Goal: Task Accomplishment & Management: Complete application form

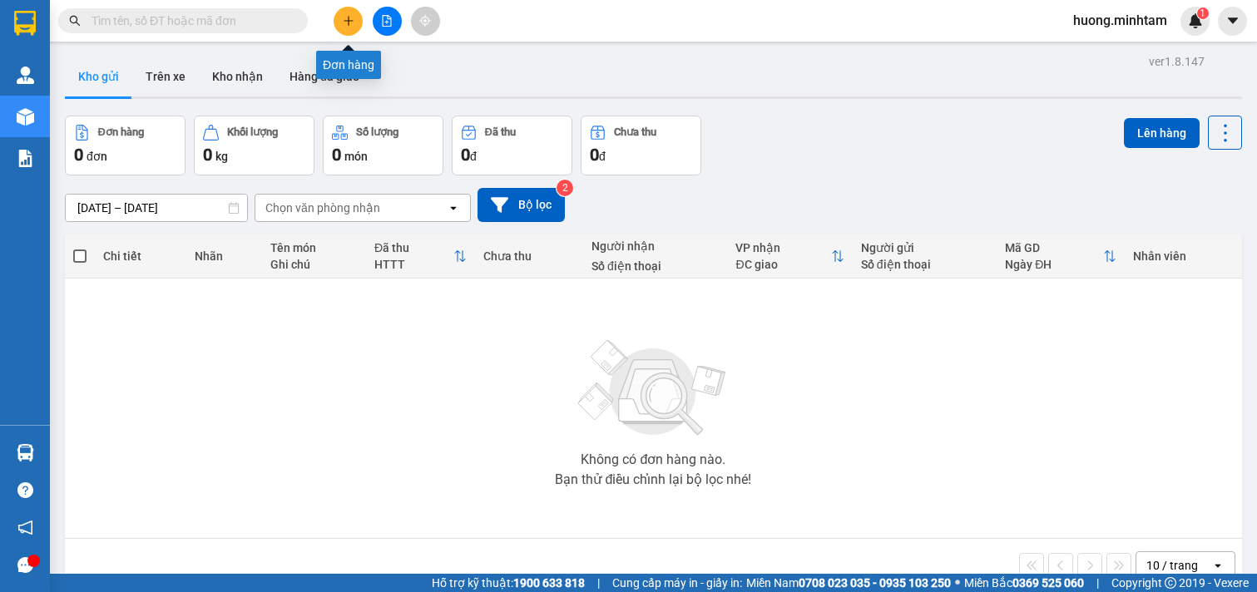
click at [350, 25] on icon "plus" at bounding box center [349, 21] width 12 height 12
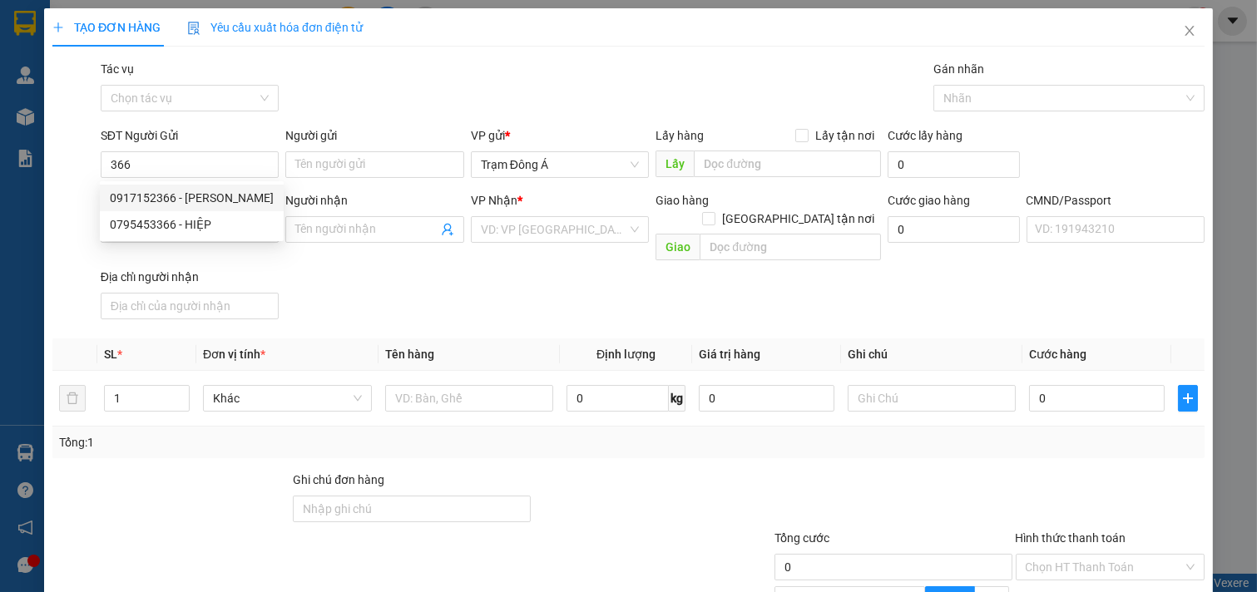
click at [150, 195] on div "0917152366 - [PERSON_NAME]" at bounding box center [192, 198] width 164 height 18
type input "0917152366"
type input "[PERSON_NAME]"
type input "0706578778"
type input "KHOA"
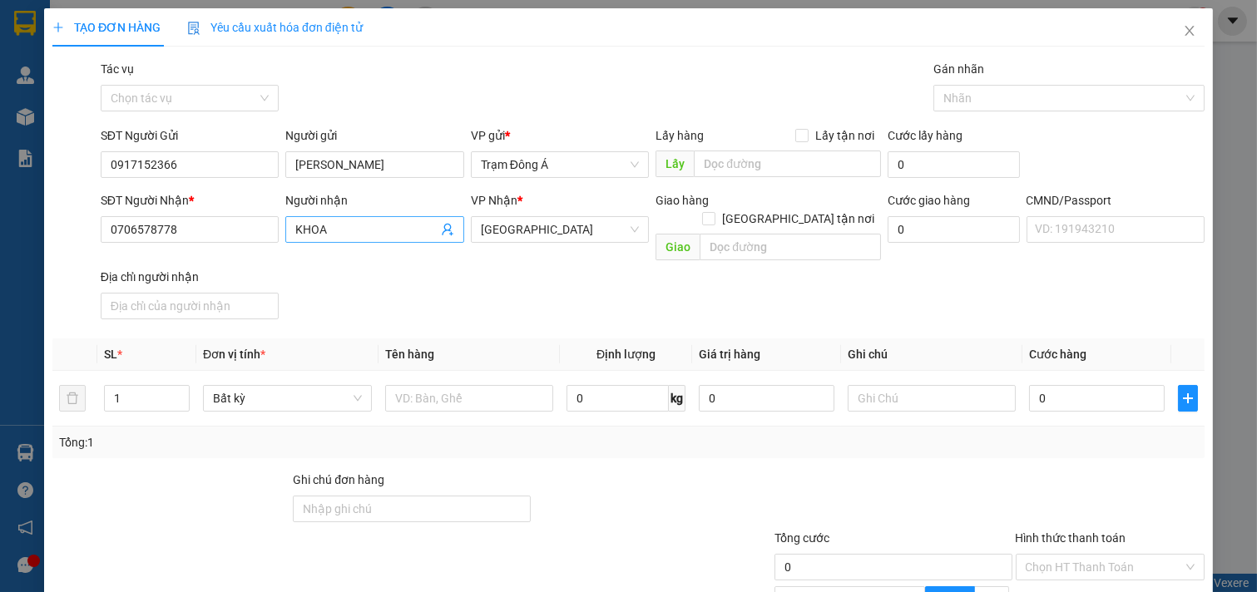
type input "0917152366"
click at [443, 230] on icon "user-add" at bounding box center [447, 230] width 11 height 12
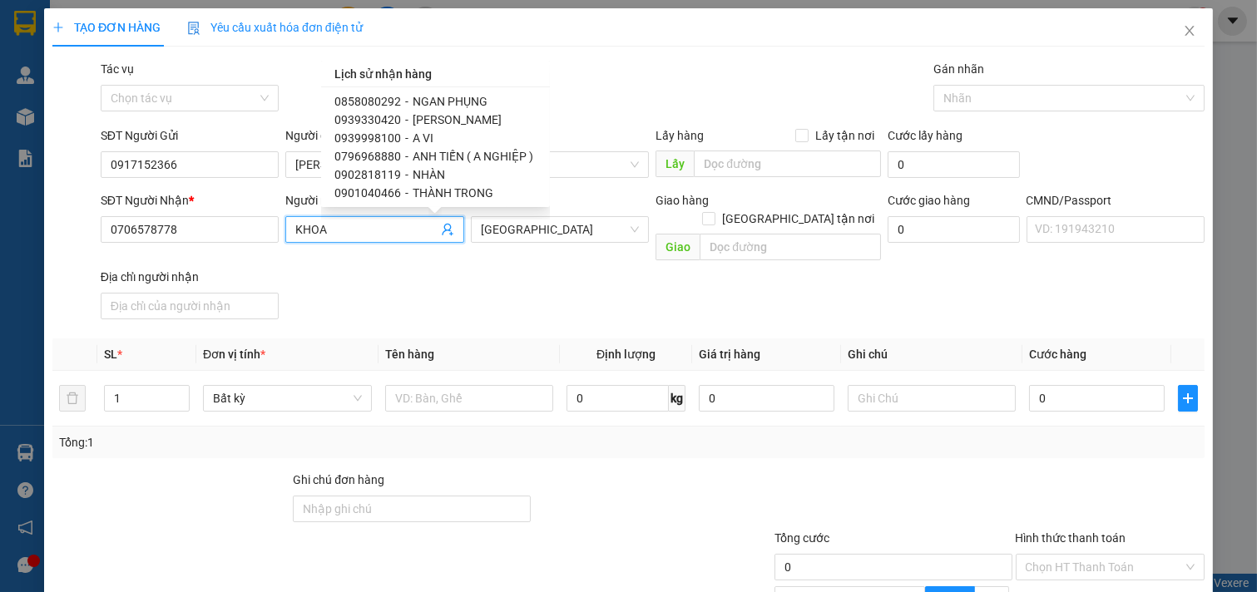
scroll to position [427, 0]
click at [479, 113] on span "ANH TIẾN ( A NGHIỆP )" at bounding box center [473, 118] width 121 height 13
type input "0796968880"
type input "ANH TIẾN ( A NGHIỆP )"
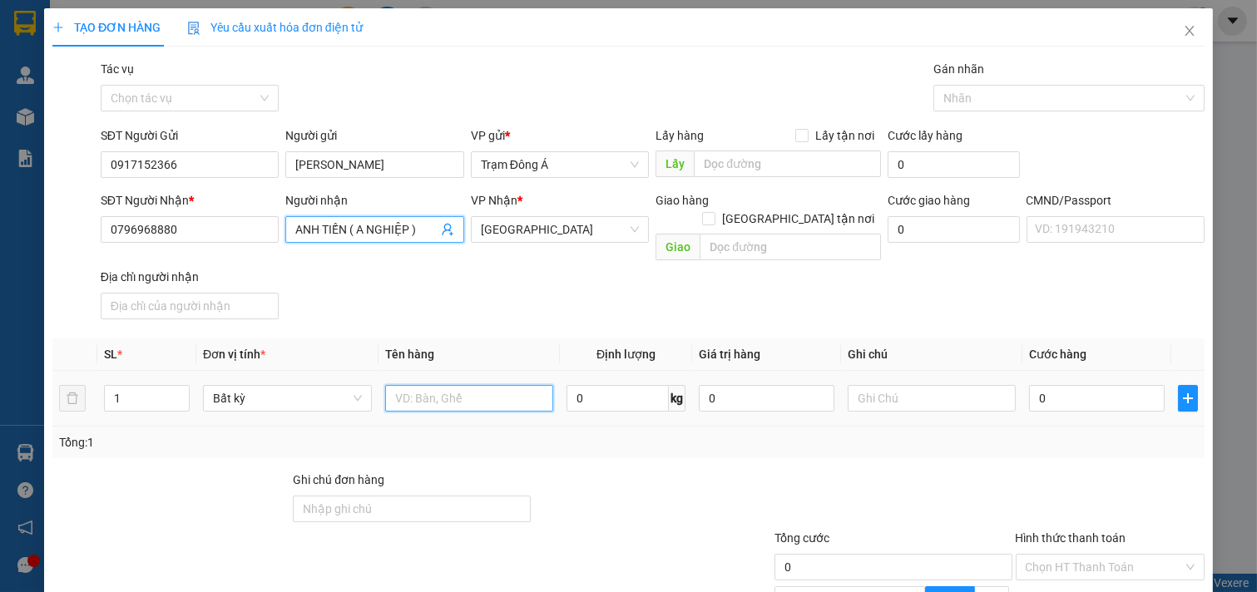
click at [467, 385] on input "text" at bounding box center [469, 398] width 169 height 27
type input "1K GIẤY 4KG NP"
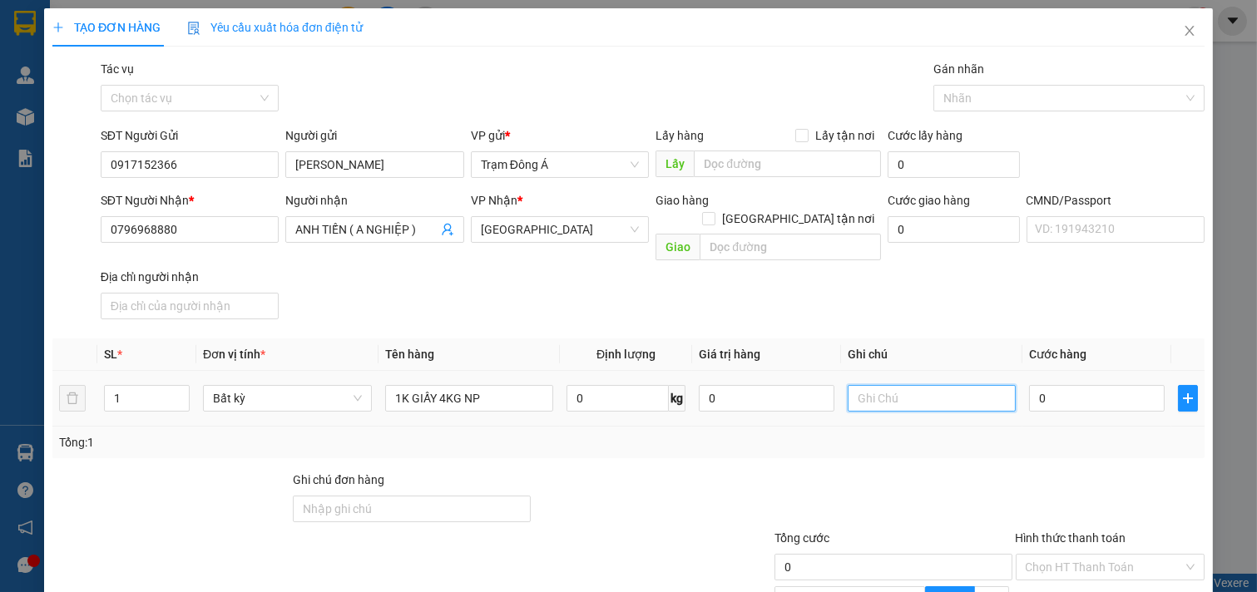
click at [865, 385] on input "text" at bounding box center [932, 398] width 169 height 27
type input "HUONG"
type input "2"
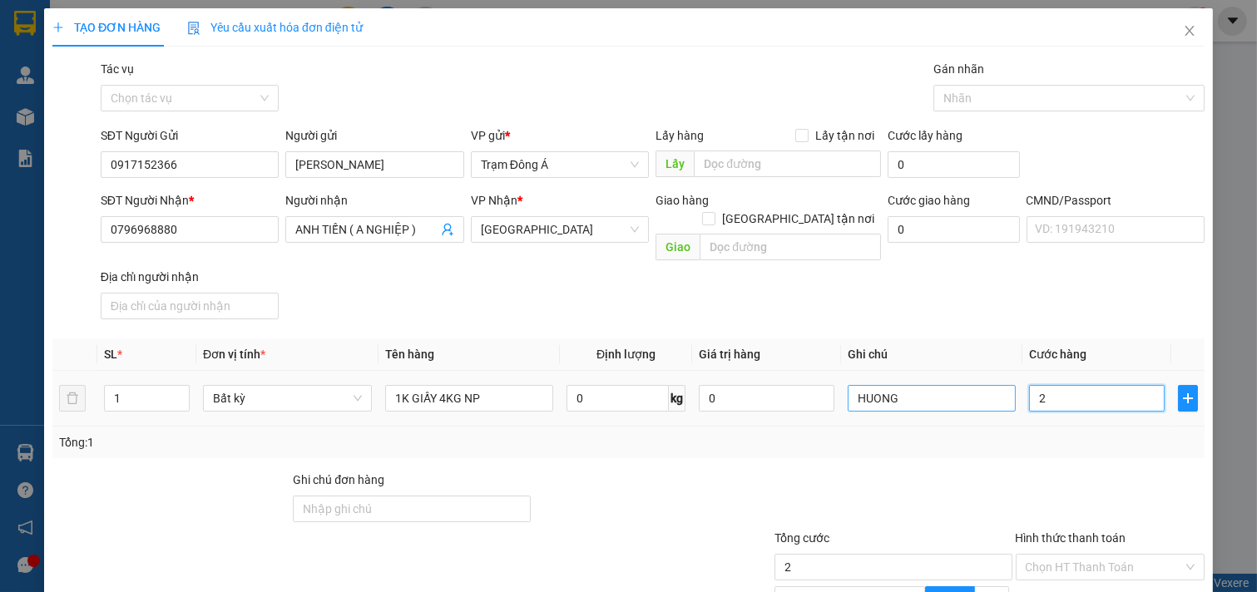
type input "20"
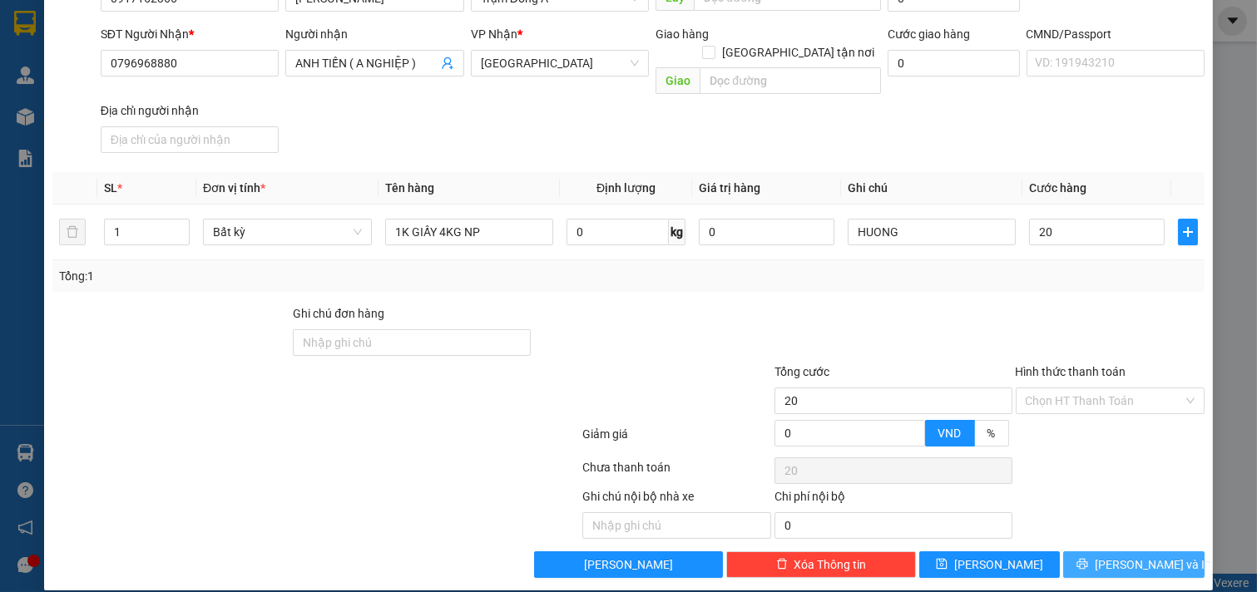
type input "20.000"
click at [1136, 556] on span "[PERSON_NAME] và In" at bounding box center [1153, 565] width 116 height 18
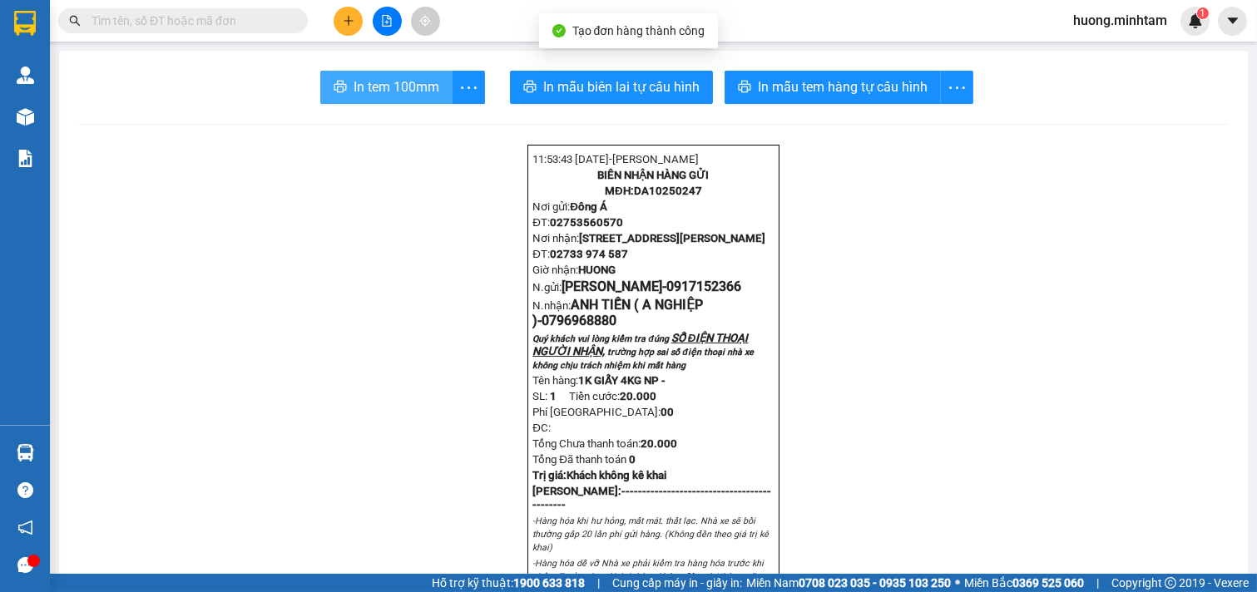
click at [406, 81] on span "In tem 100mm" at bounding box center [397, 87] width 86 height 21
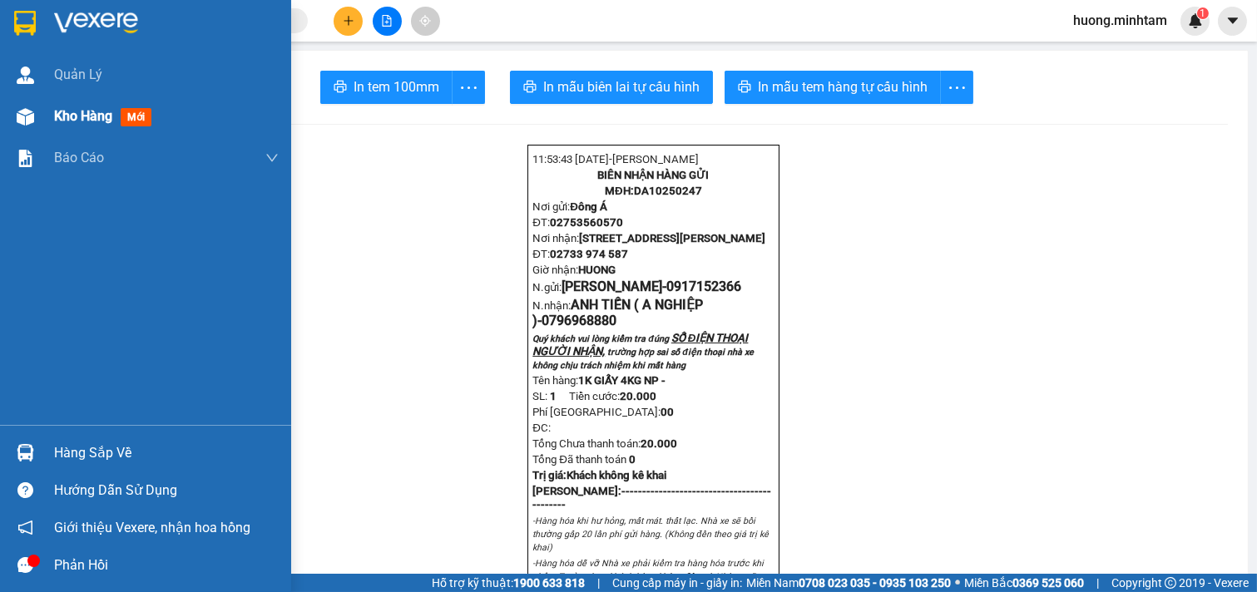
click at [100, 111] on span "Kho hàng" at bounding box center [83, 116] width 58 height 16
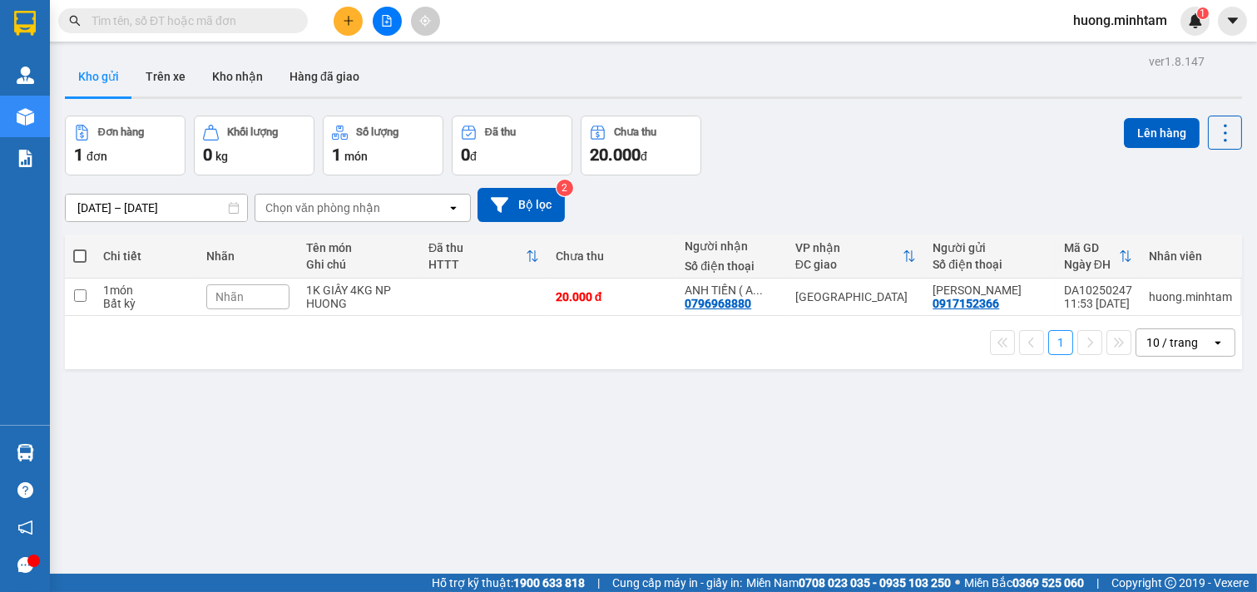
click at [193, 20] on input "text" at bounding box center [190, 21] width 196 height 18
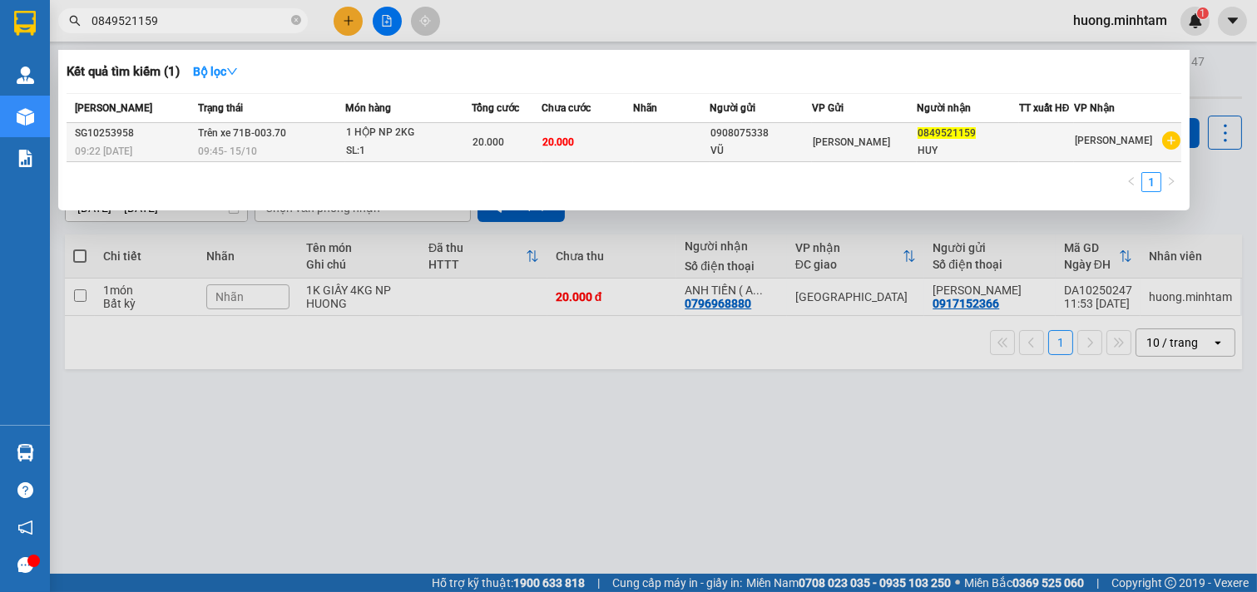
type input "0849521159"
click at [371, 139] on div "1 HỘP NP 2KG" at bounding box center [408, 133] width 125 height 18
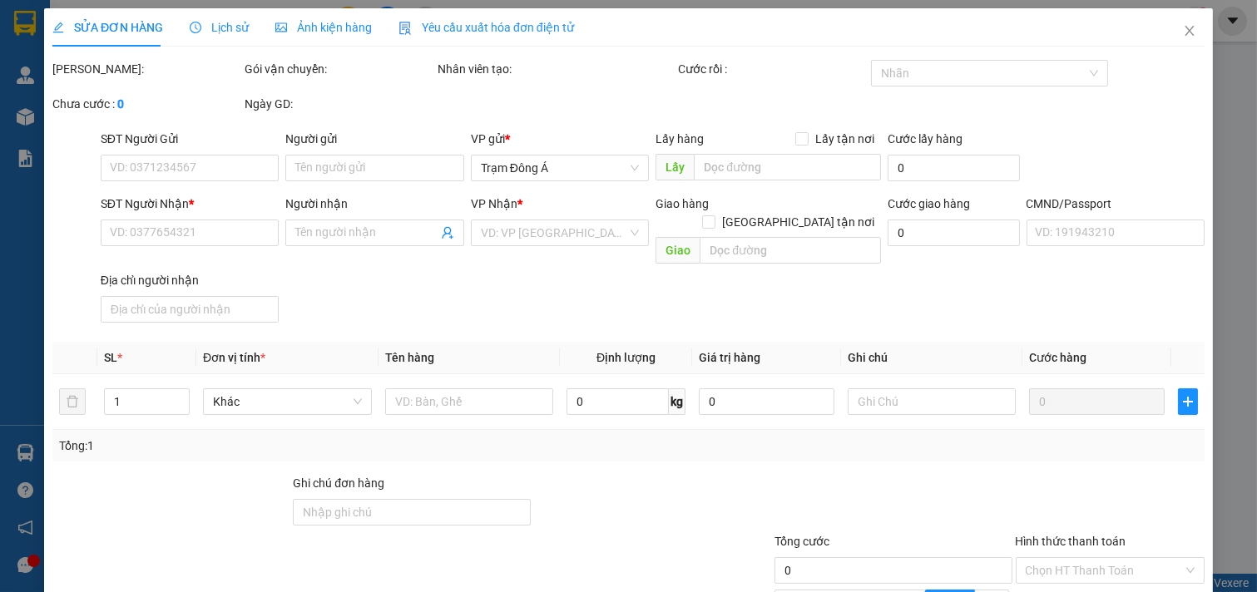
click at [225, 36] on div "Lịch sử" at bounding box center [219, 27] width 59 height 18
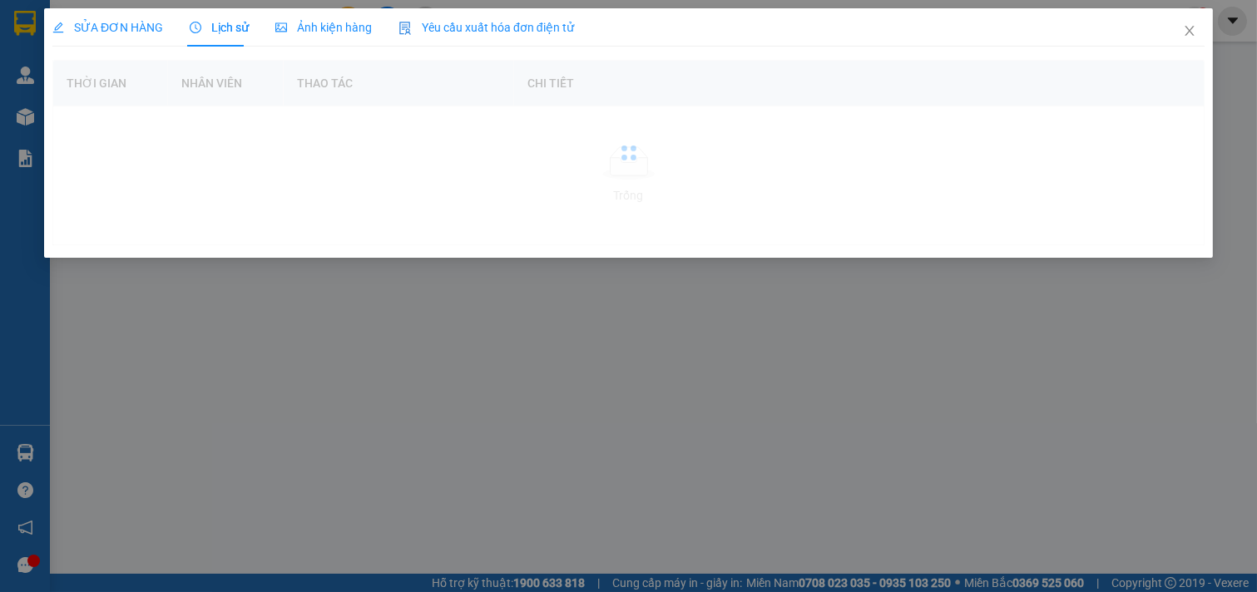
click at [230, 30] on span "Lịch sử" at bounding box center [219, 27] width 59 height 13
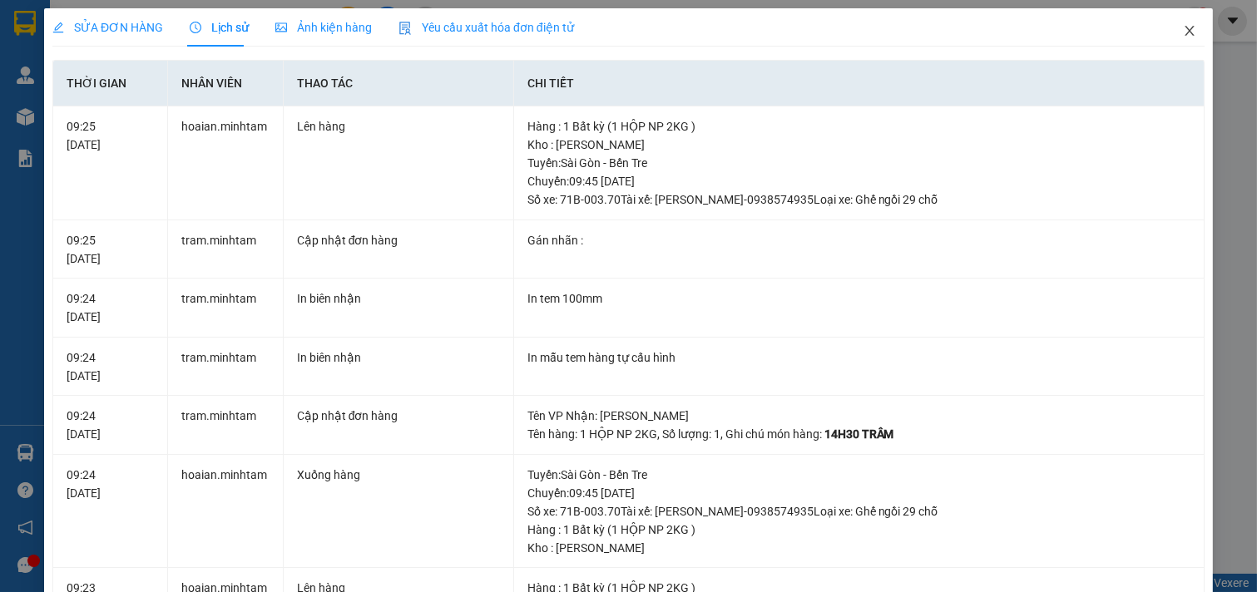
click at [1185, 31] on icon "close" at bounding box center [1189, 31] width 9 height 10
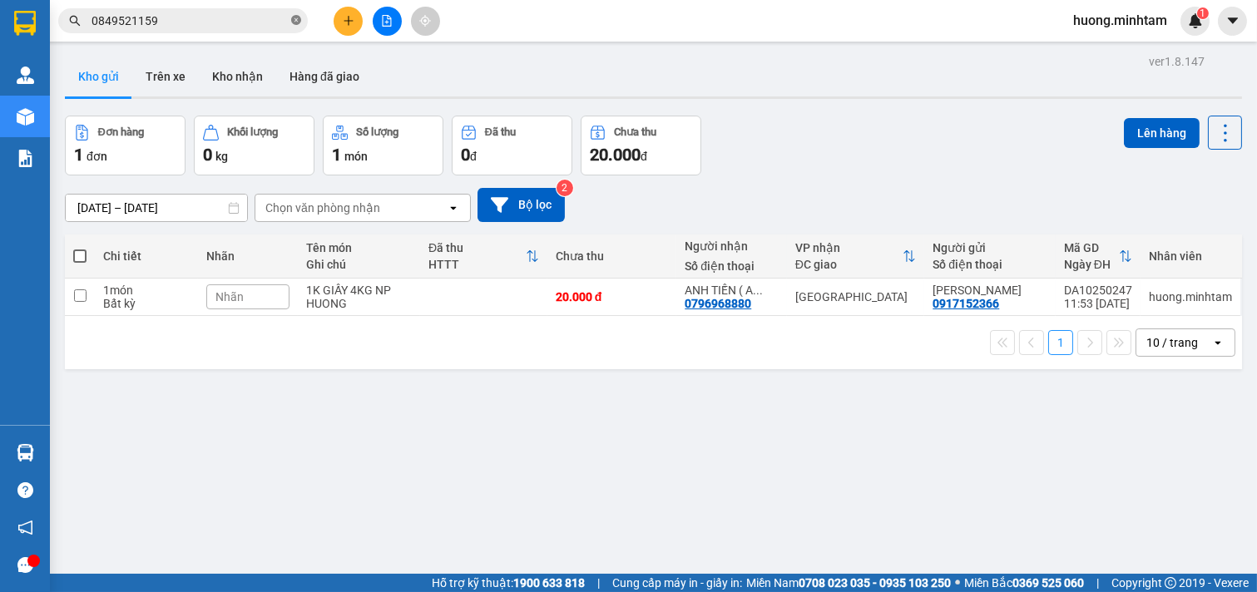
click at [296, 20] on icon "close-circle" at bounding box center [296, 20] width 10 height 10
click at [165, 21] on input "text" at bounding box center [190, 21] width 196 height 18
click at [146, 21] on input "text" at bounding box center [190, 21] width 196 height 18
drag, startPoint x: 106, startPoint y: 308, endPoint x: 111, endPoint y: 294, distance: 15.0
click at [111, 302] on div "Bất kỳ" at bounding box center [146, 303] width 87 height 13
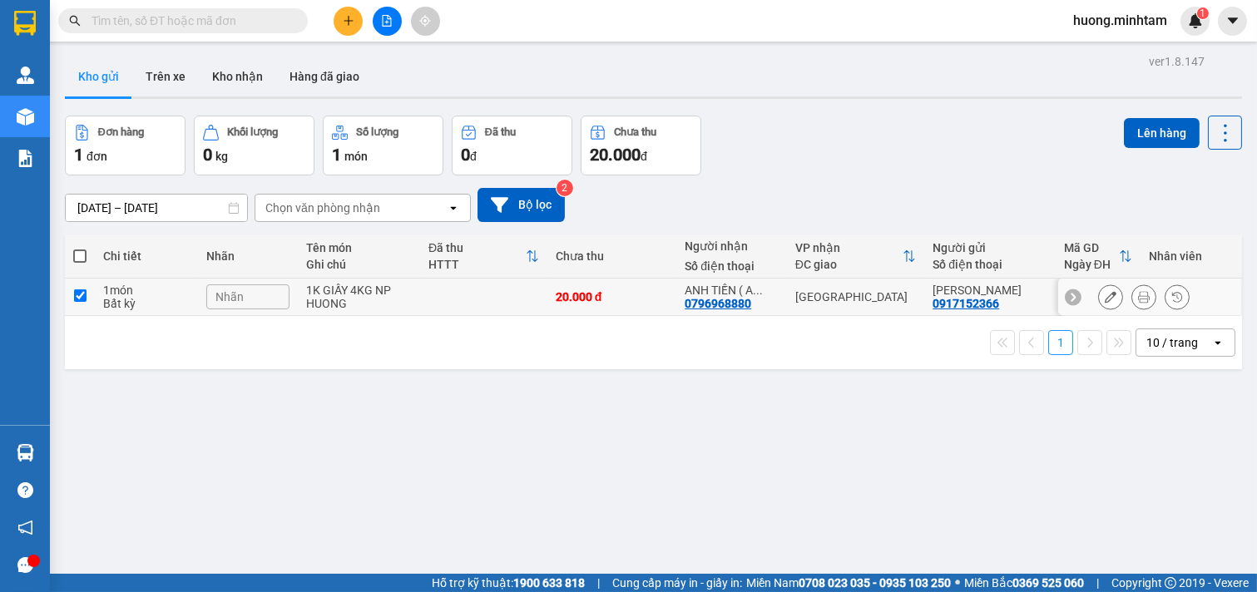
checkbox input "true"
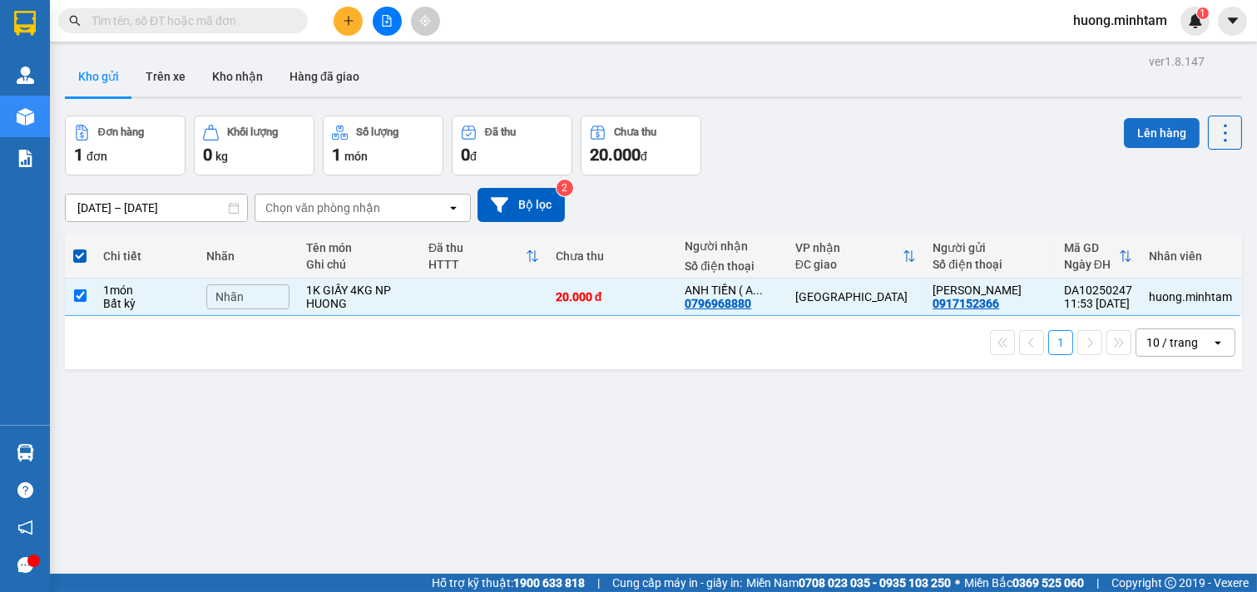
click at [1162, 139] on button "Lên hàng" at bounding box center [1162, 133] width 76 height 30
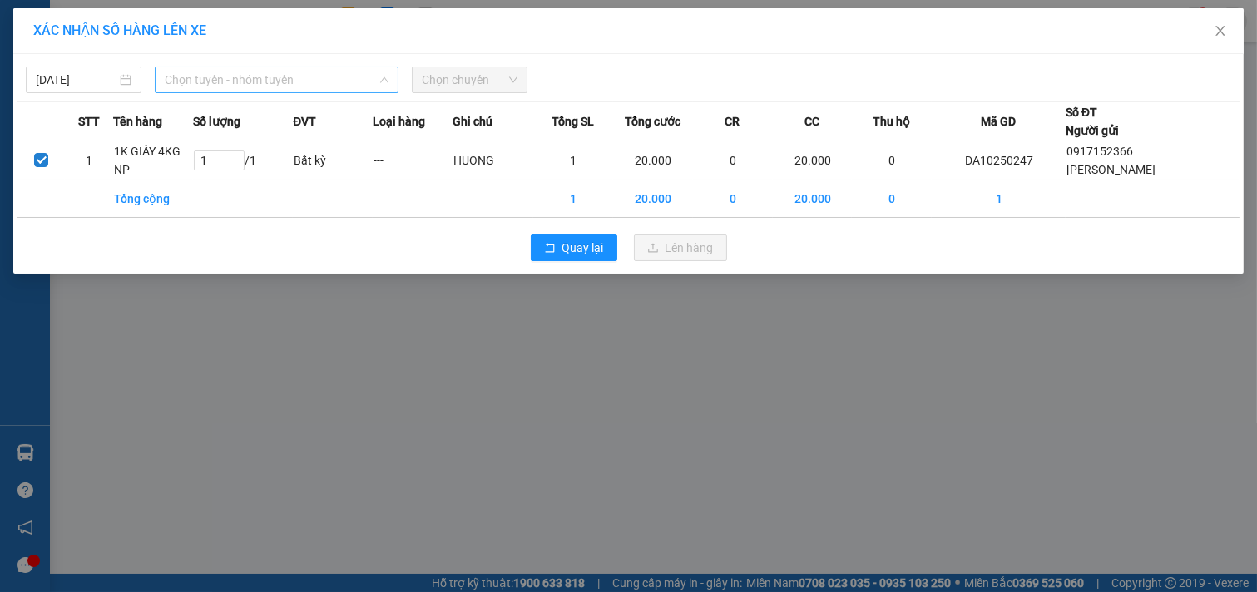
click at [370, 67] on span "Chọn tuyến - nhóm tuyến" at bounding box center [277, 79] width 224 height 25
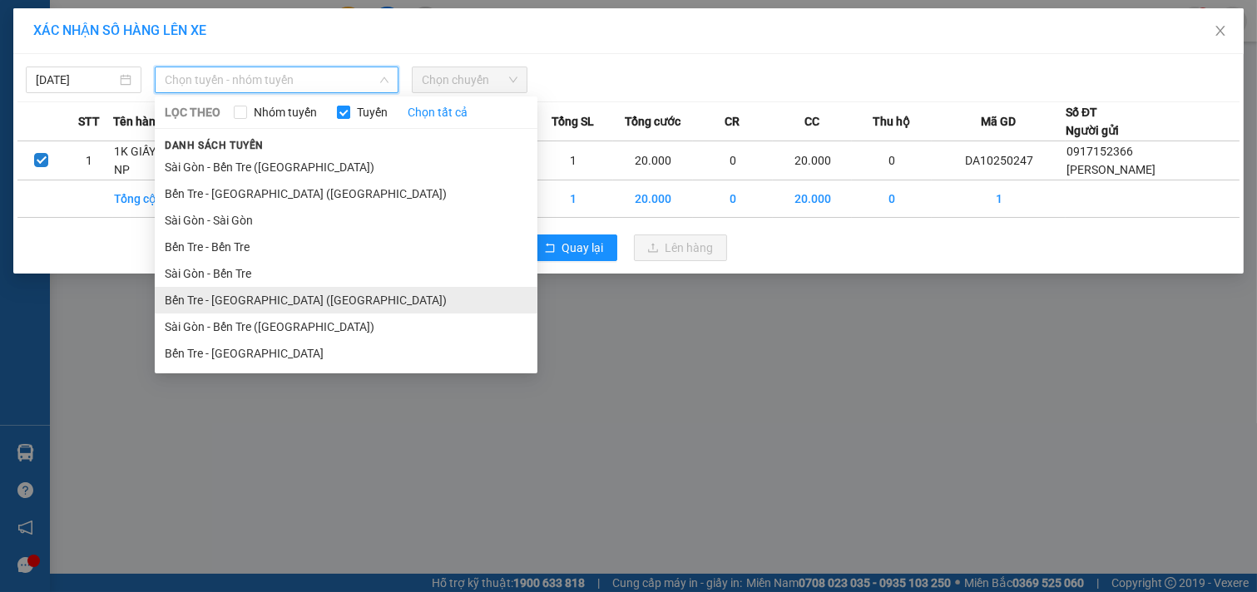
click at [229, 291] on li "Bến Tre - [GEOGRAPHIC_DATA] ([GEOGRAPHIC_DATA])" at bounding box center [346, 300] width 383 height 27
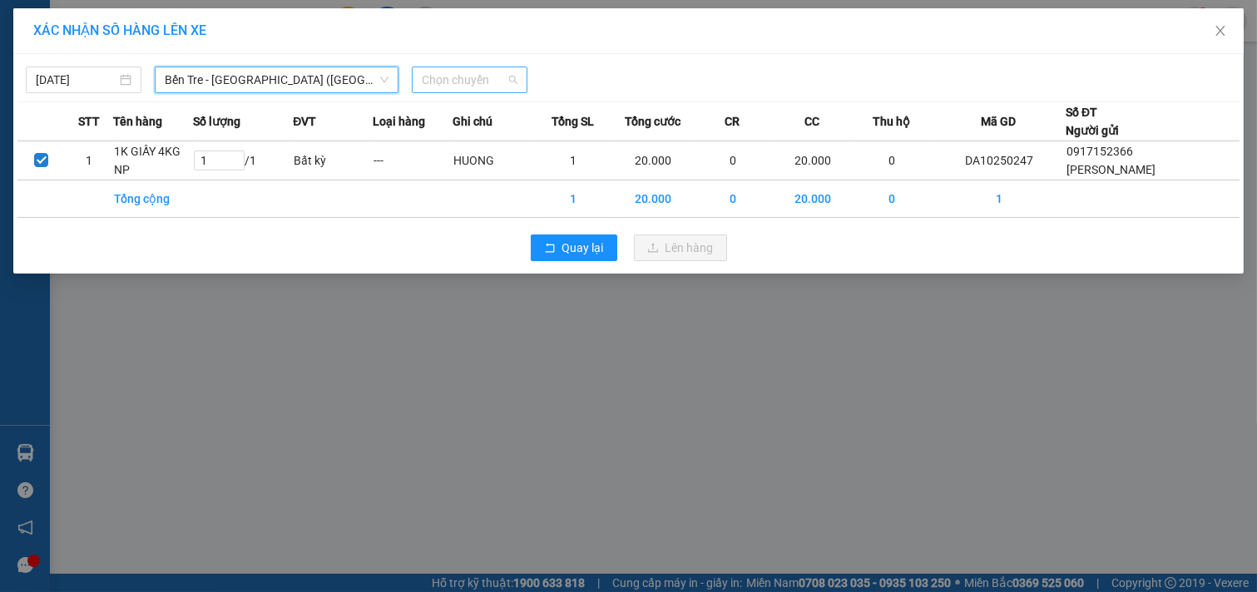
click at [492, 72] on span "Chọn chuyến" at bounding box center [470, 79] width 96 height 25
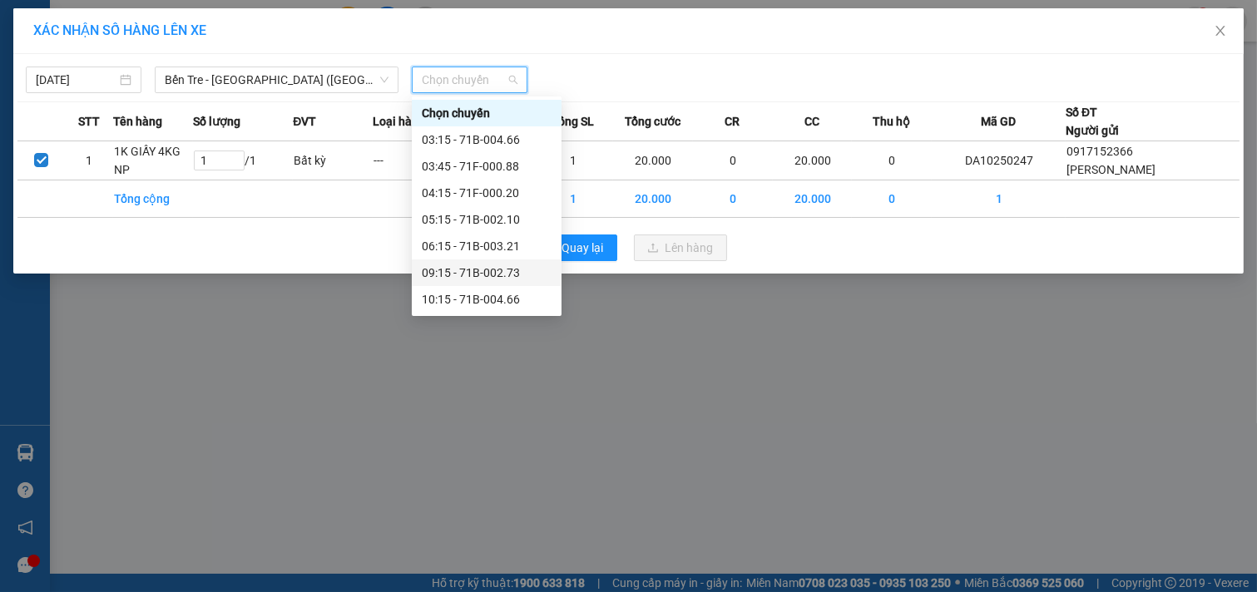
scroll to position [92, 0]
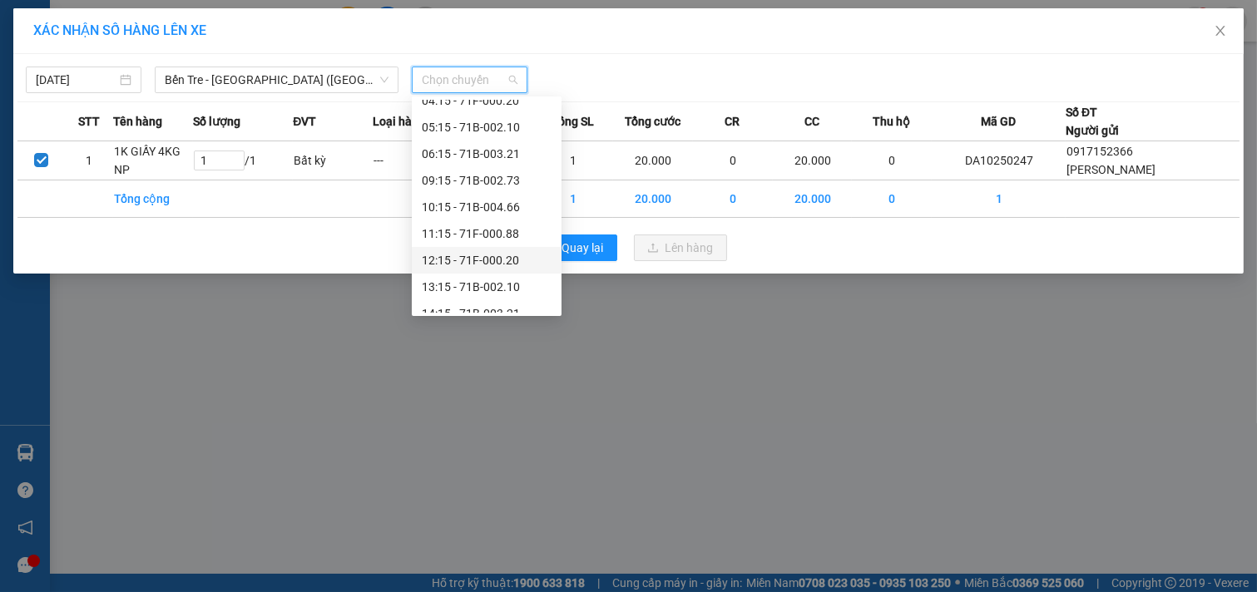
click at [499, 248] on div "12:15 - 71F-000.20" at bounding box center [487, 260] width 150 height 27
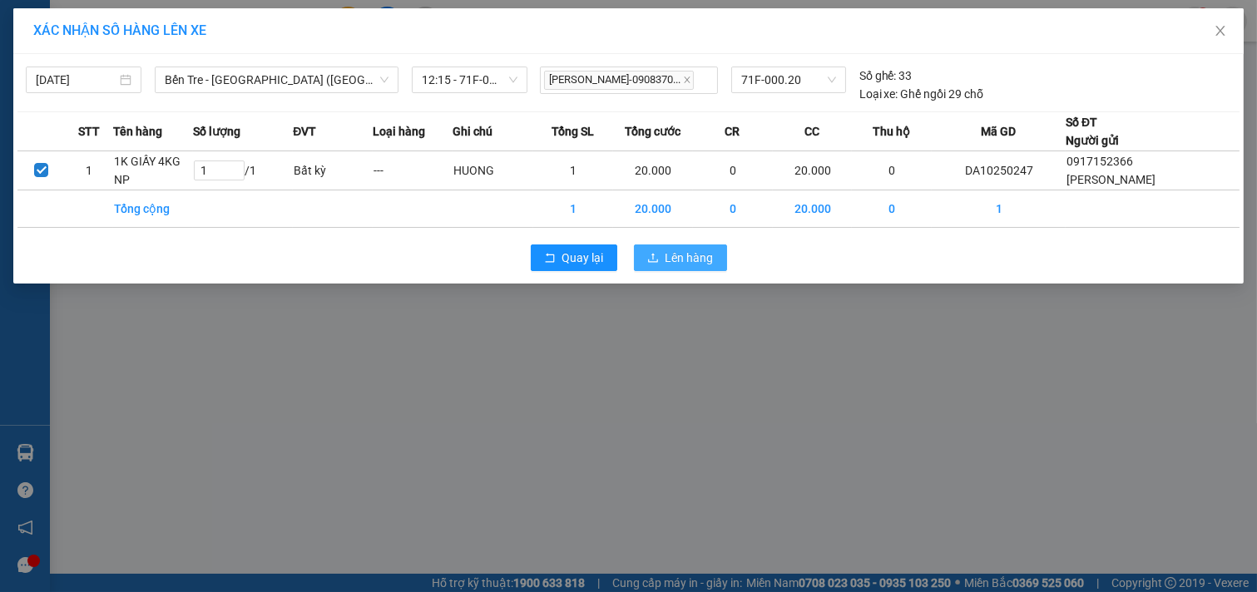
click at [689, 260] on span "Lên hàng" at bounding box center [690, 258] width 48 height 18
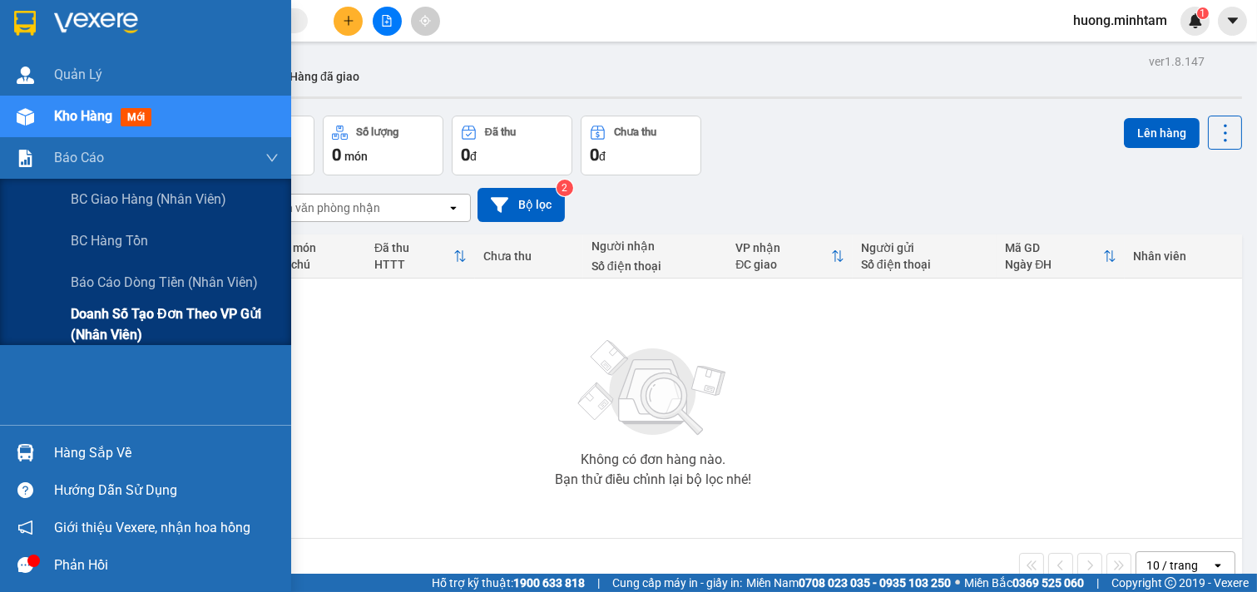
click at [171, 313] on span "Doanh số tạo đơn theo VP gửi (nhân viên)" at bounding box center [175, 325] width 208 height 42
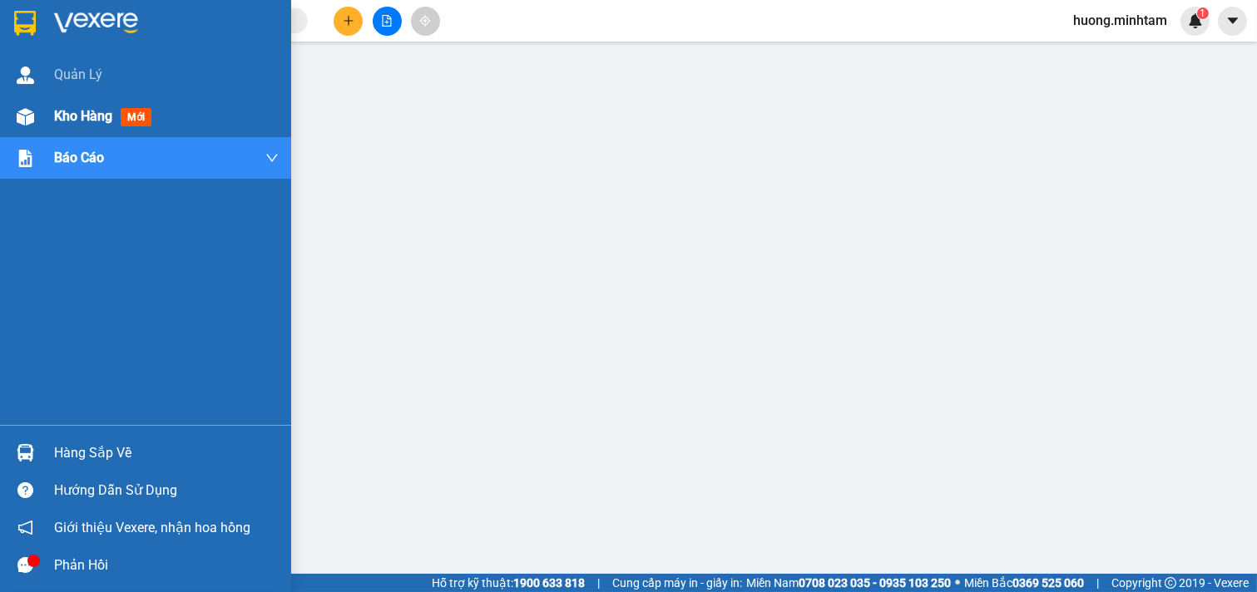
click at [64, 106] on div "Kho hàng mới" at bounding box center [106, 116] width 104 height 21
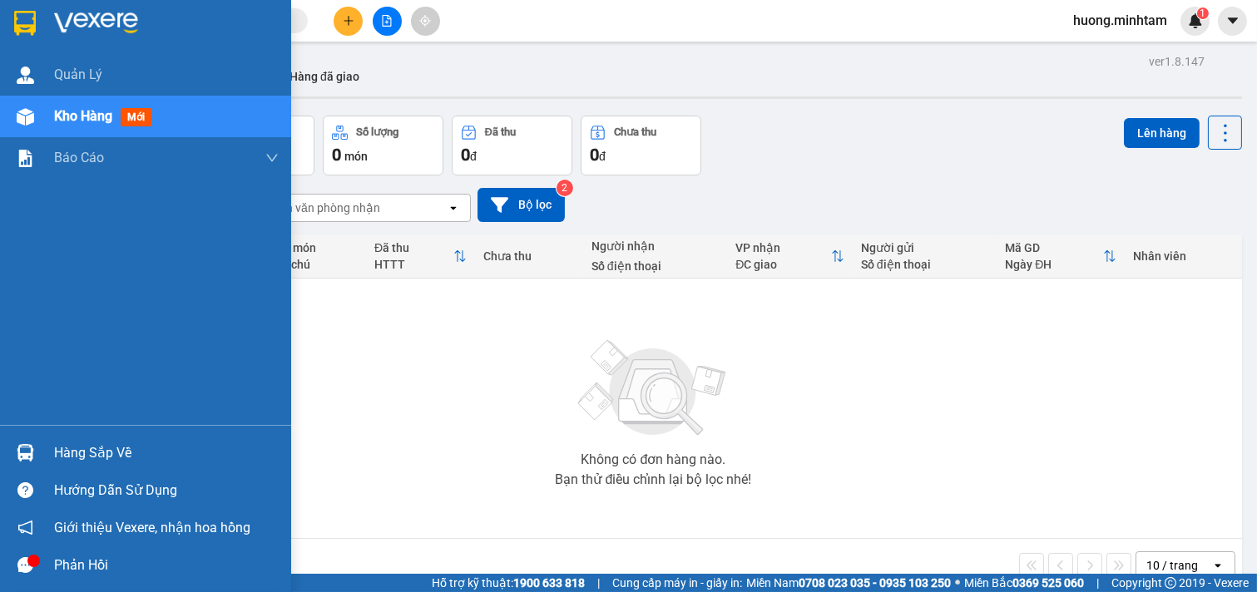
click at [100, 462] on div "Hàng sắp về" at bounding box center [166, 453] width 225 height 25
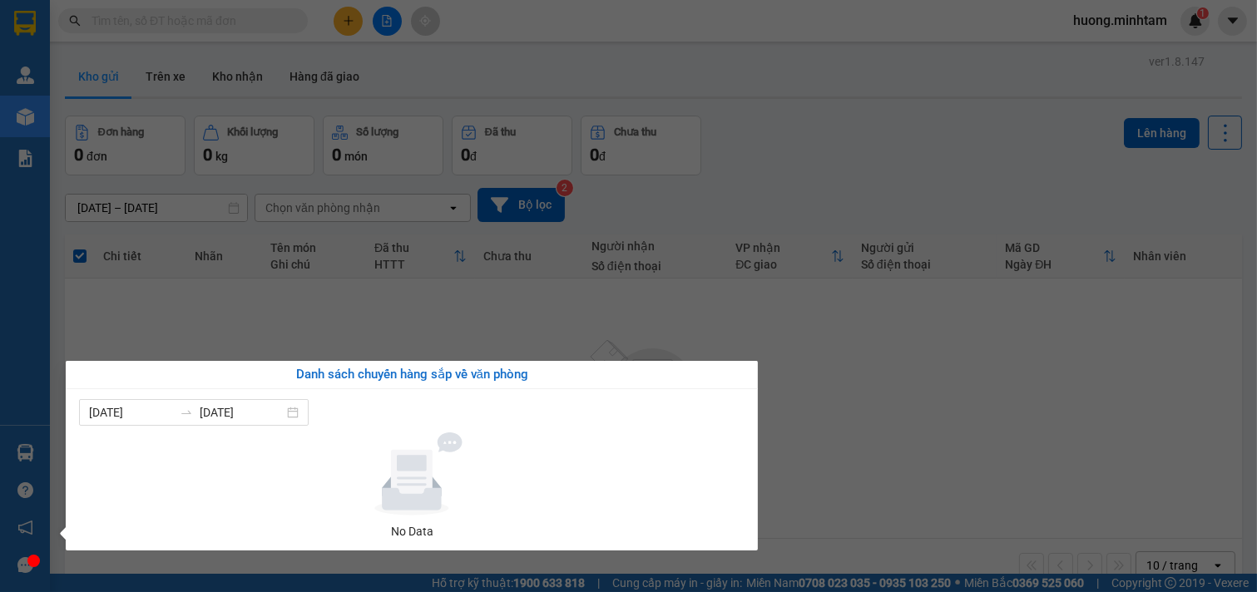
click at [933, 362] on section "Kết quả tìm kiếm ( 1 ) Bộ lọc Mã ĐH Trạng thái Món hàng Tổng cước Chưa cước Nhã…" at bounding box center [628, 296] width 1257 height 592
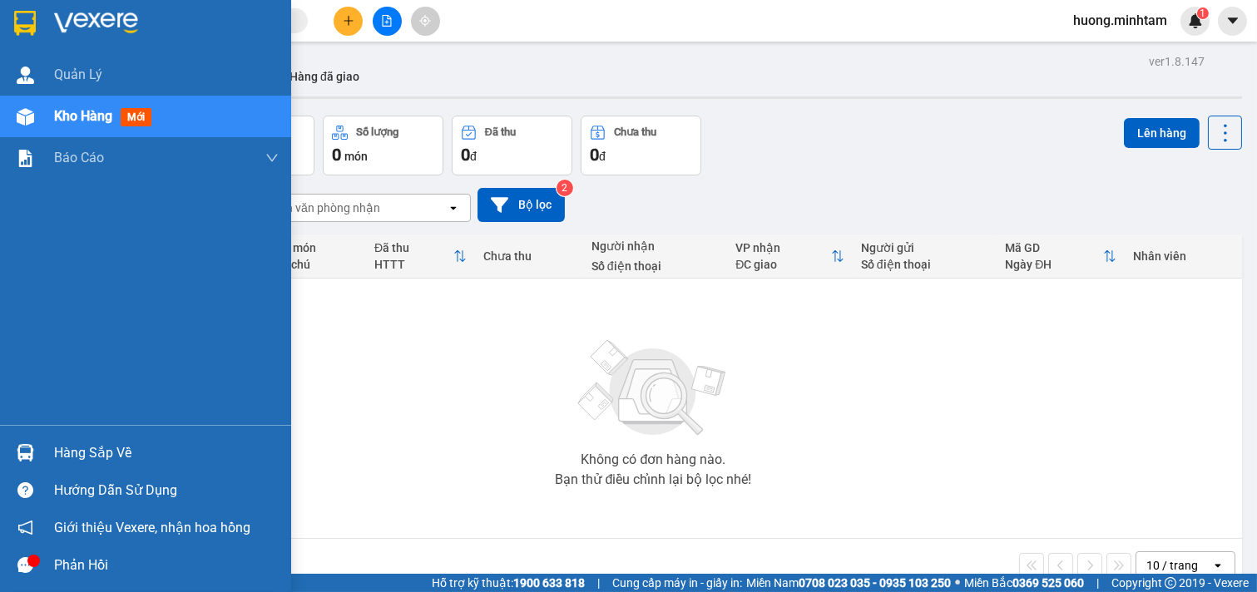
click at [120, 458] on div "Hàng sắp về" at bounding box center [166, 453] width 225 height 25
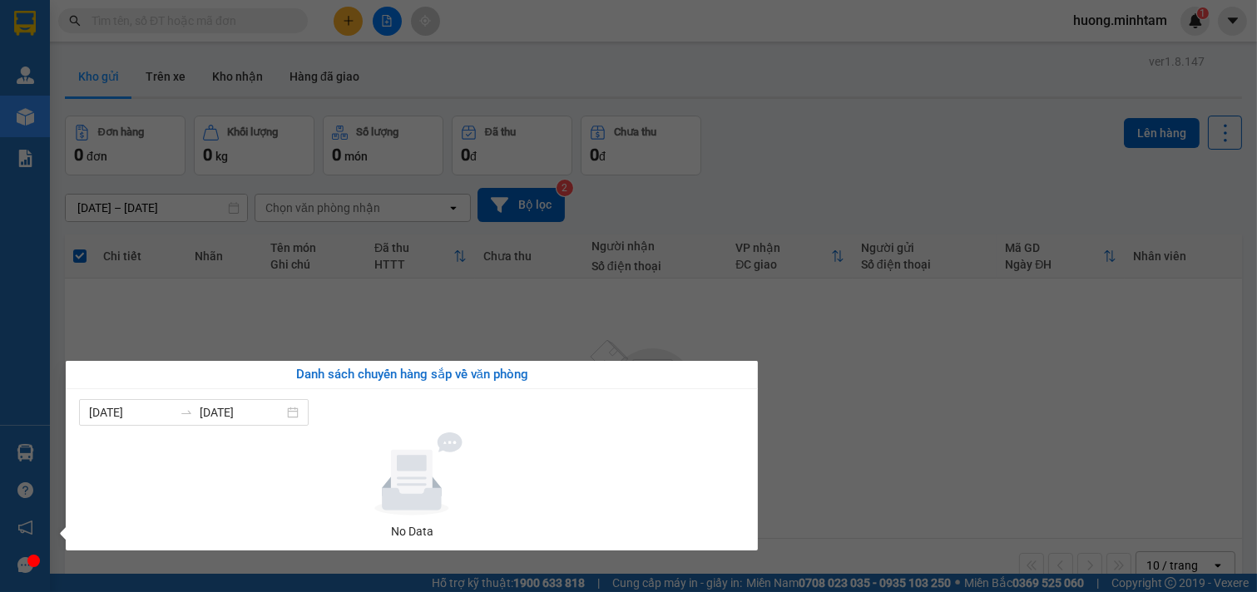
click at [497, 306] on section "Kết quả tìm kiếm ( 1 ) Bộ lọc Mã ĐH Trạng thái Món hàng Tổng cước Chưa cước Nhã…" at bounding box center [628, 296] width 1257 height 592
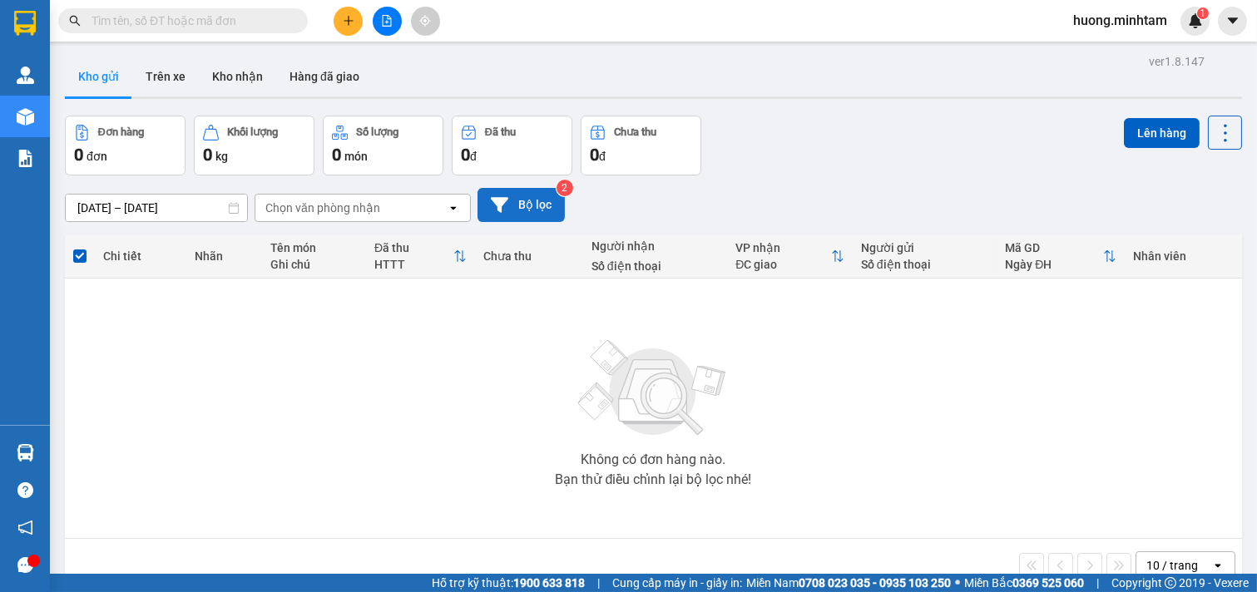
click at [543, 197] on button "Bộ lọc" at bounding box center [521, 205] width 87 height 34
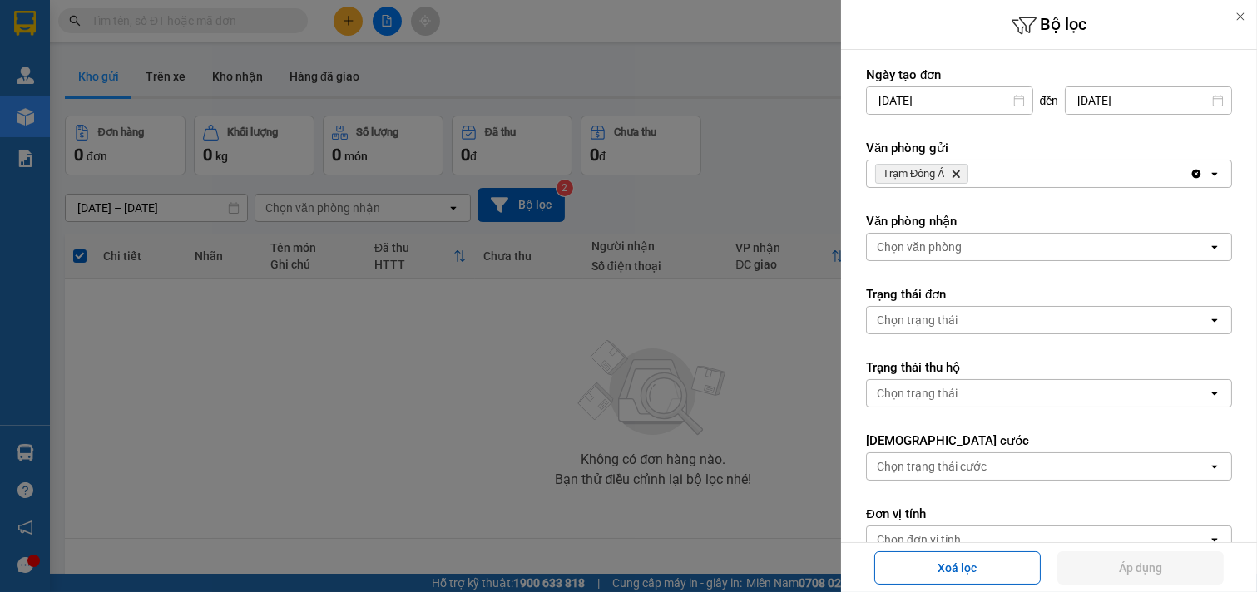
click at [1010, 167] on div "Trạm Đông Á Delete" at bounding box center [1028, 174] width 323 height 27
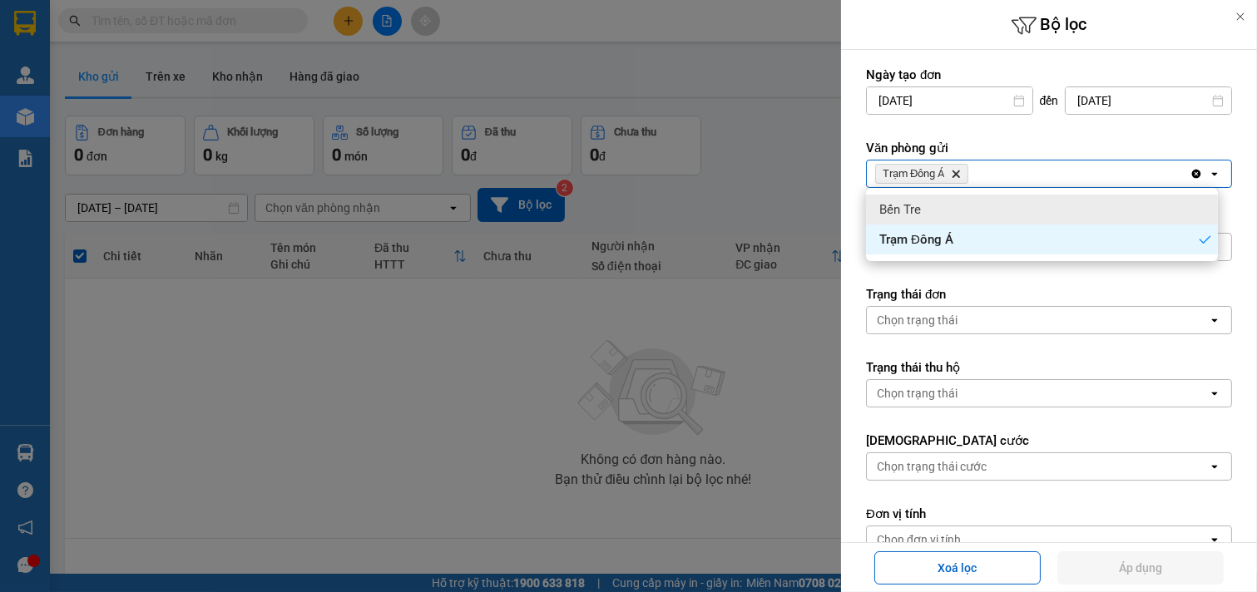
click at [1001, 205] on div "Bến Tre" at bounding box center [1042, 210] width 352 height 30
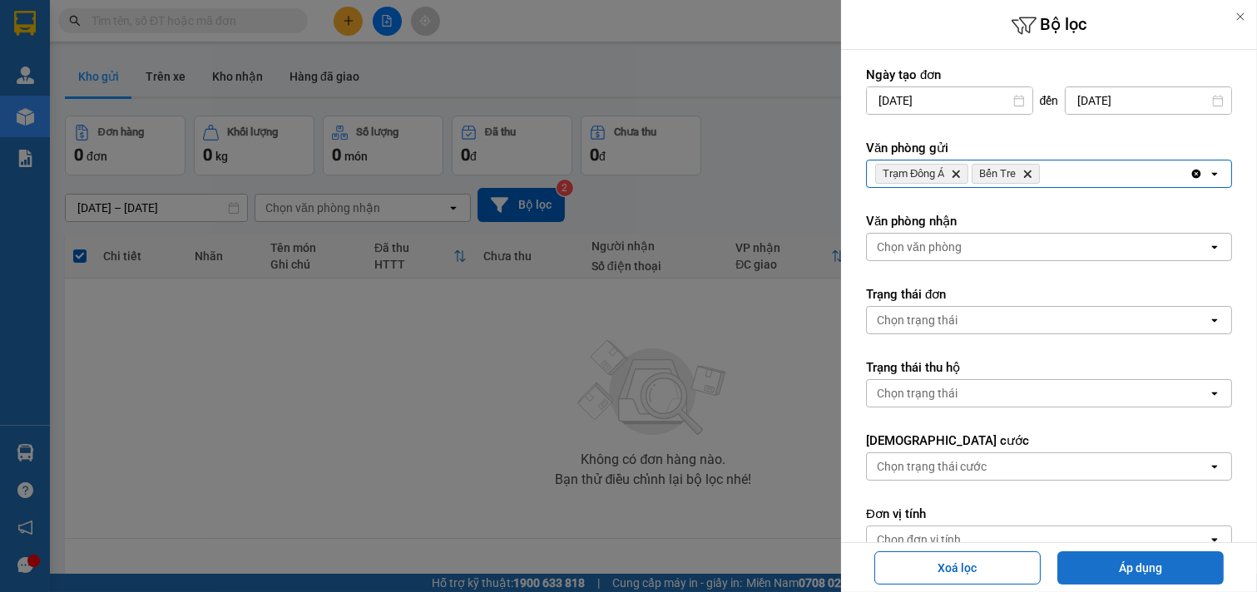
click at [1136, 568] on button "Áp dụng" at bounding box center [1140, 568] width 166 height 33
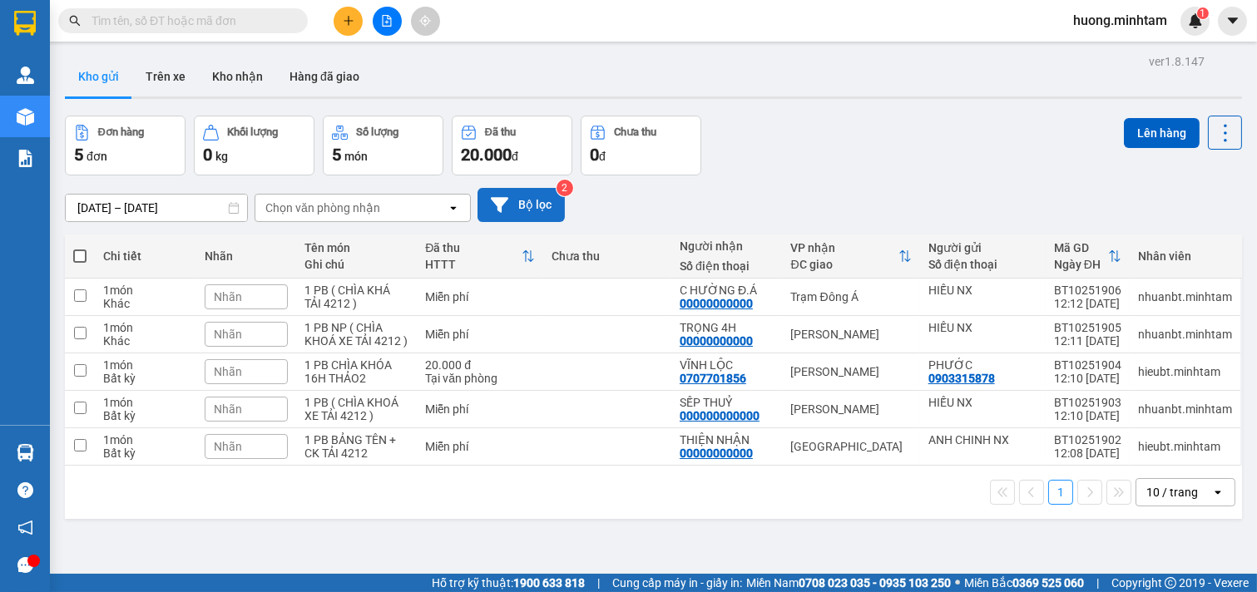
click at [520, 212] on button "Bộ lọc" at bounding box center [521, 205] width 87 height 34
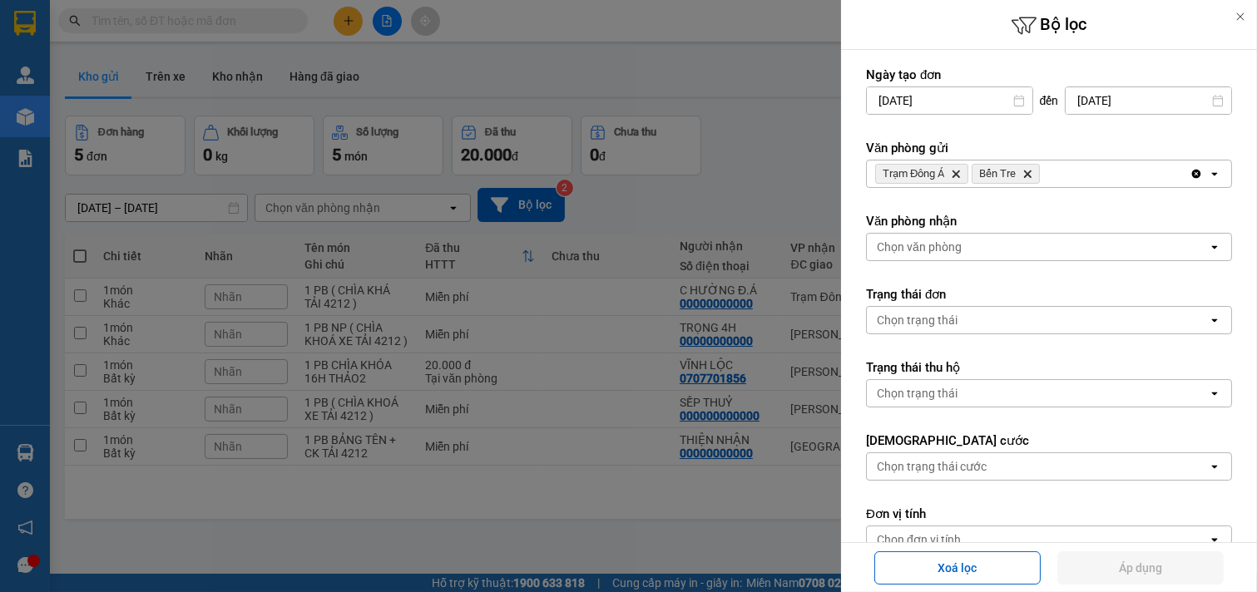
click at [1025, 169] on icon "Delete" at bounding box center [1028, 174] width 10 height 10
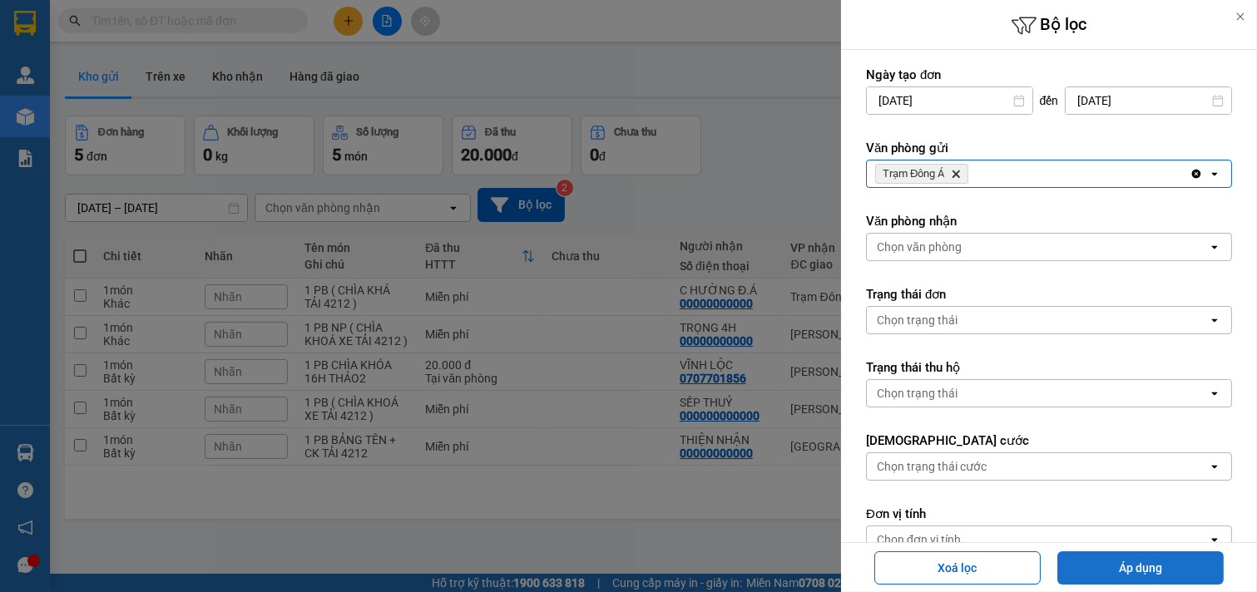
click at [1171, 567] on button "Áp dụng" at bounding box center [1140, 568] width 166 height 33
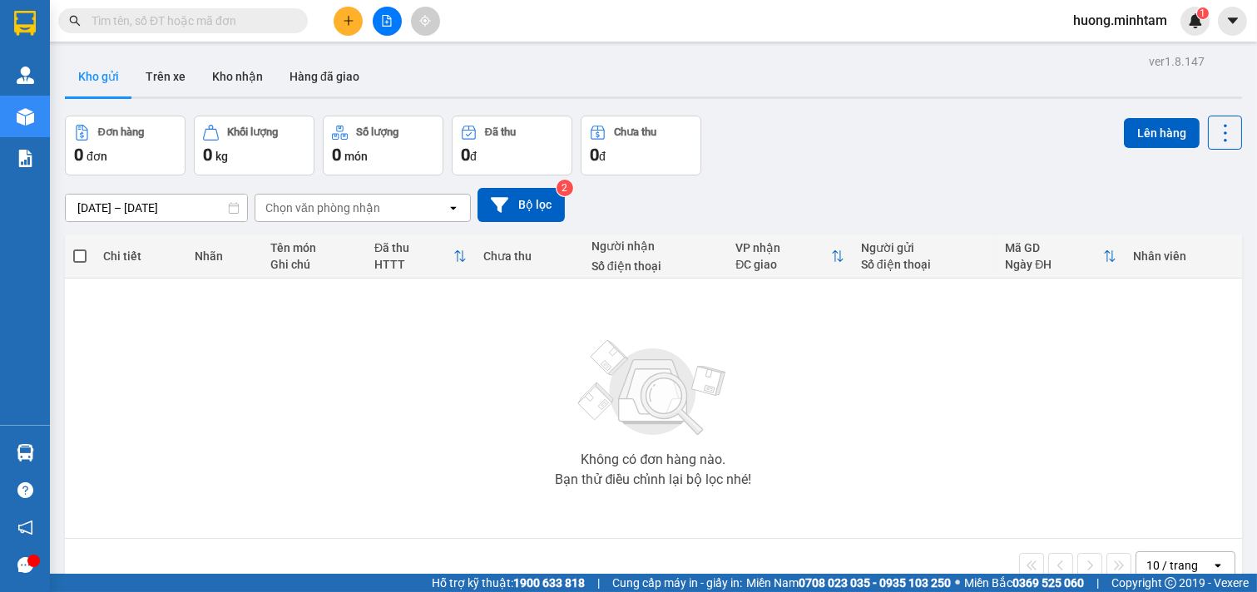
click at [180, 17] on input "text" at bounding box center [190, 21] width 196 height 18
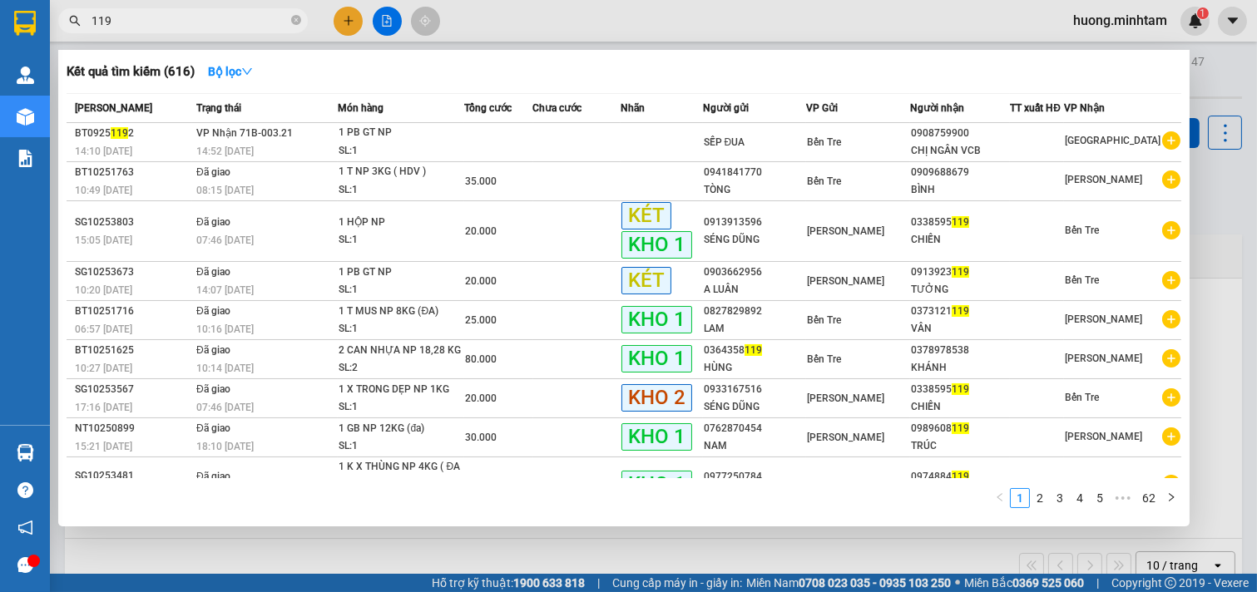
drag, startPoint x: 144, startPoint y: 19, endPoint x: 0, endPoint y: -81, distance: 175.2
click at [0, 0] on html "Kết quả tìm kiếm ( 616 ) Bộ lọc Mã ĐH Trạng thái Món hàng Tổng cước Chưa cước N…" at bounding box center [628, 296] width 1257 height 592
type input "HUY"
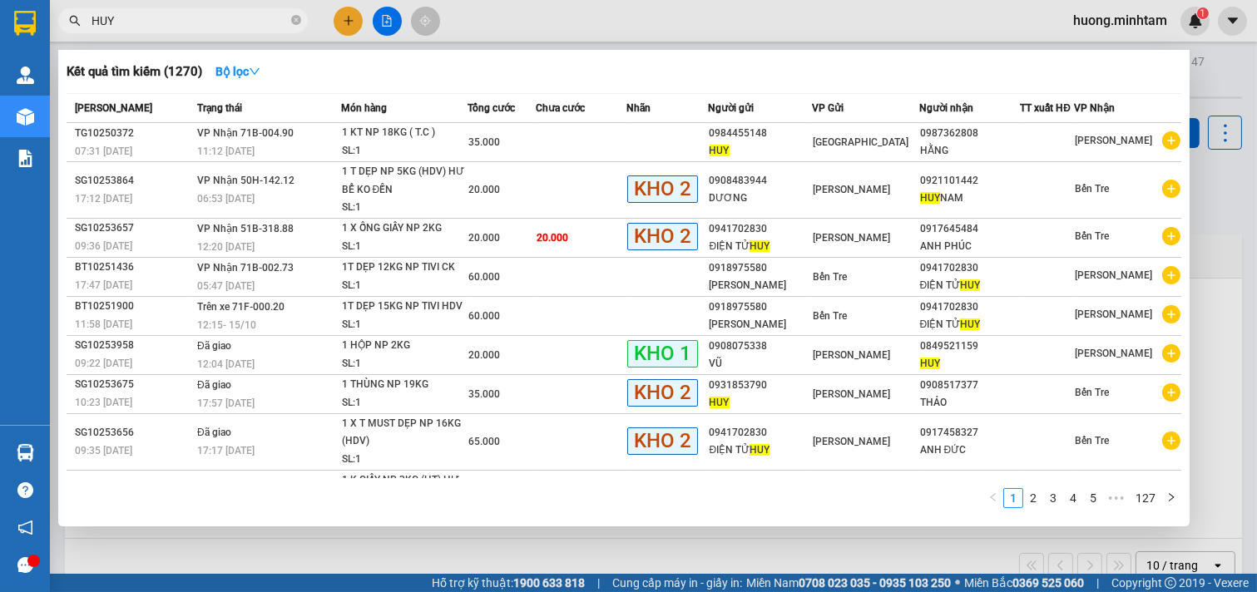
click at [597, 542] on div at bounding box center [628, 296] width 1257 height 592
click at [295, 19] on icon "close-circle" at bounding box center [296, 20] width 10 height 10
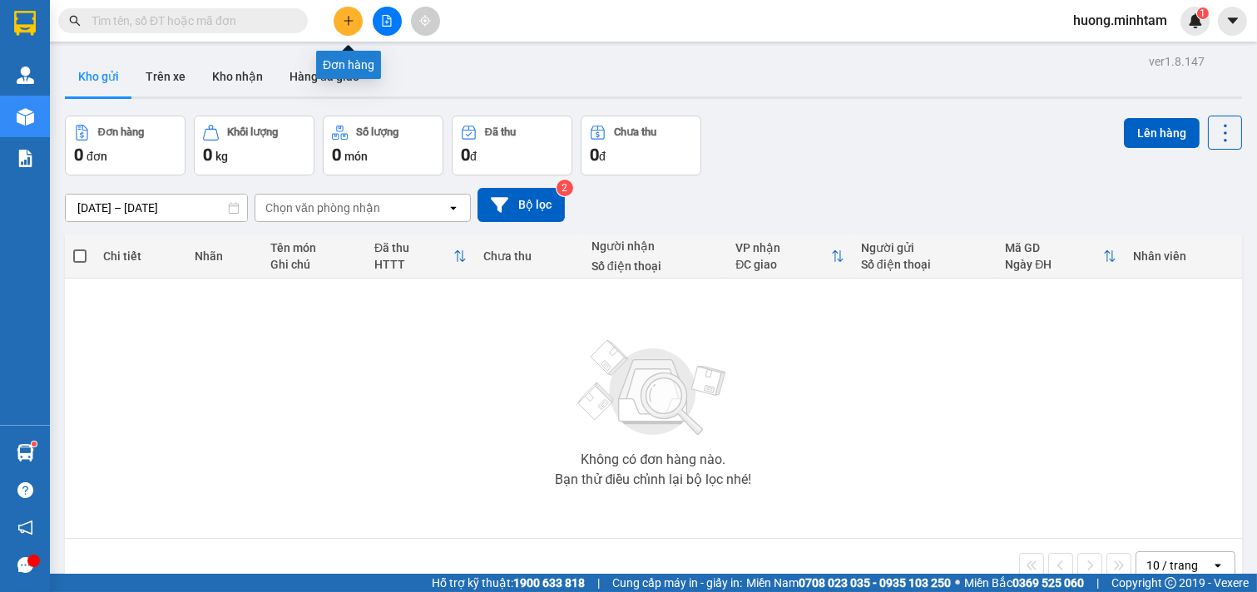
click at [354, 23] on icon "plus" at bounding box center [349, 21] width 12 height 12
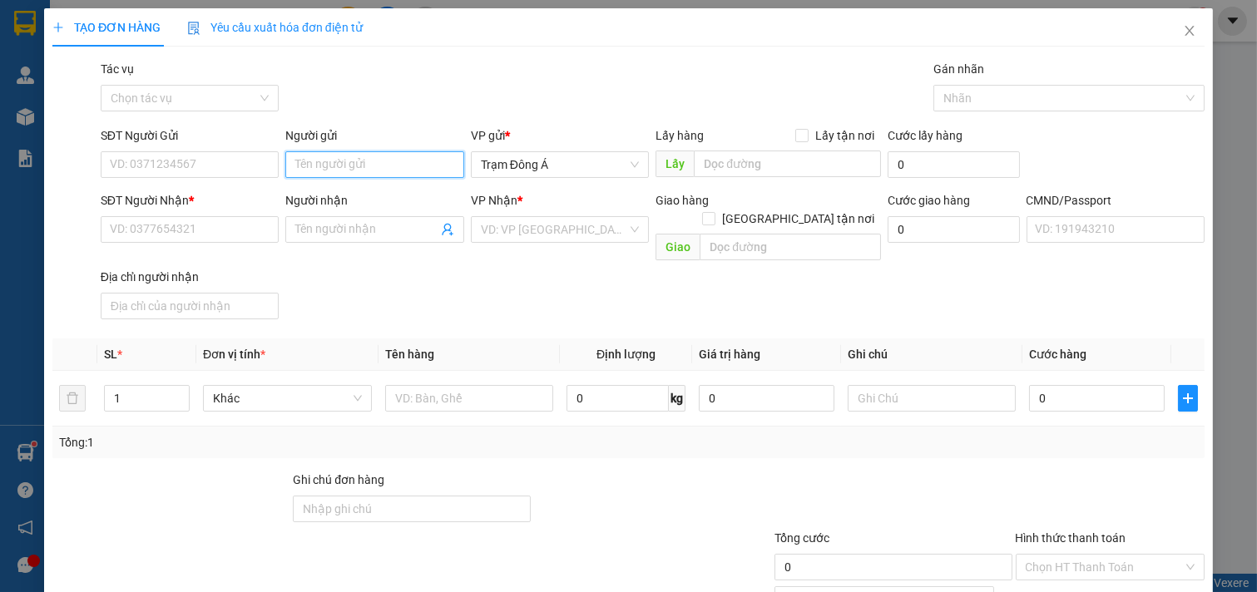
click at [341, 167] on input "Người gửi" at bounding box center [374, 164] width 179 height 27
type input "DÌ 7 TG"
click at [388, 201] on div "DÌ 7 TG - 0983785537" at bounding box center [371, 198] width 156 height 18
type input "0983785537"
type input "DÌ 7 TG"
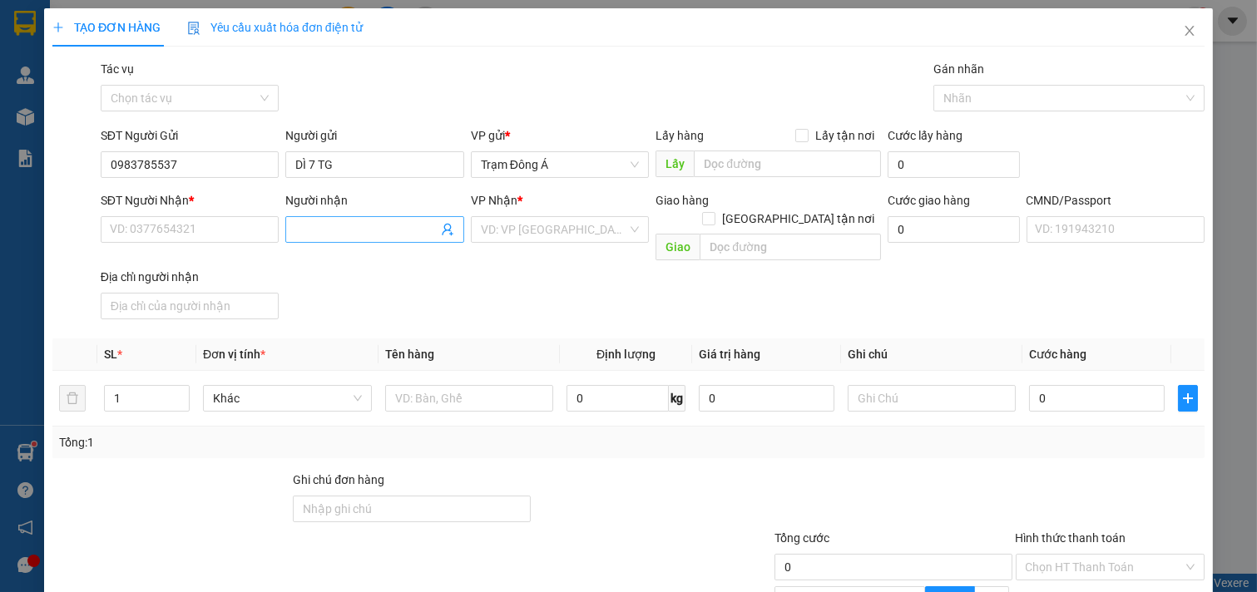
click at [443, 229] on icon "user-add" at bounding box center [447, 229] width 13 height 13
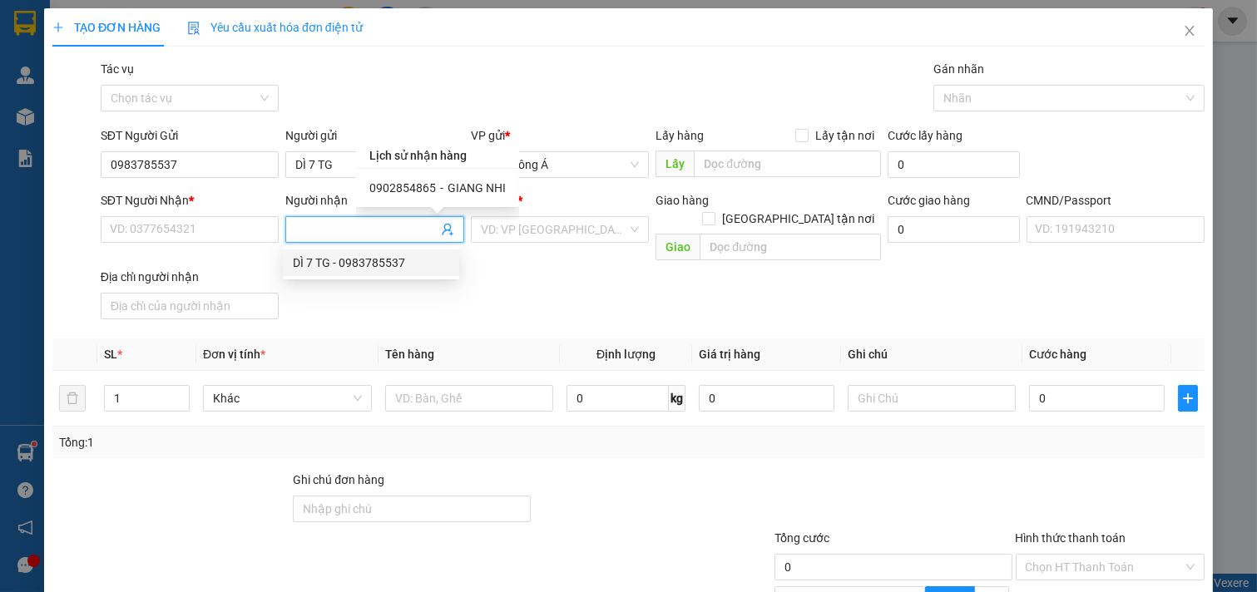
click at [426, 186] on span "0902854865" at bounding box center [402, 187] width 67 height 13
type input "0902854865"
type input "GIANG NHI"
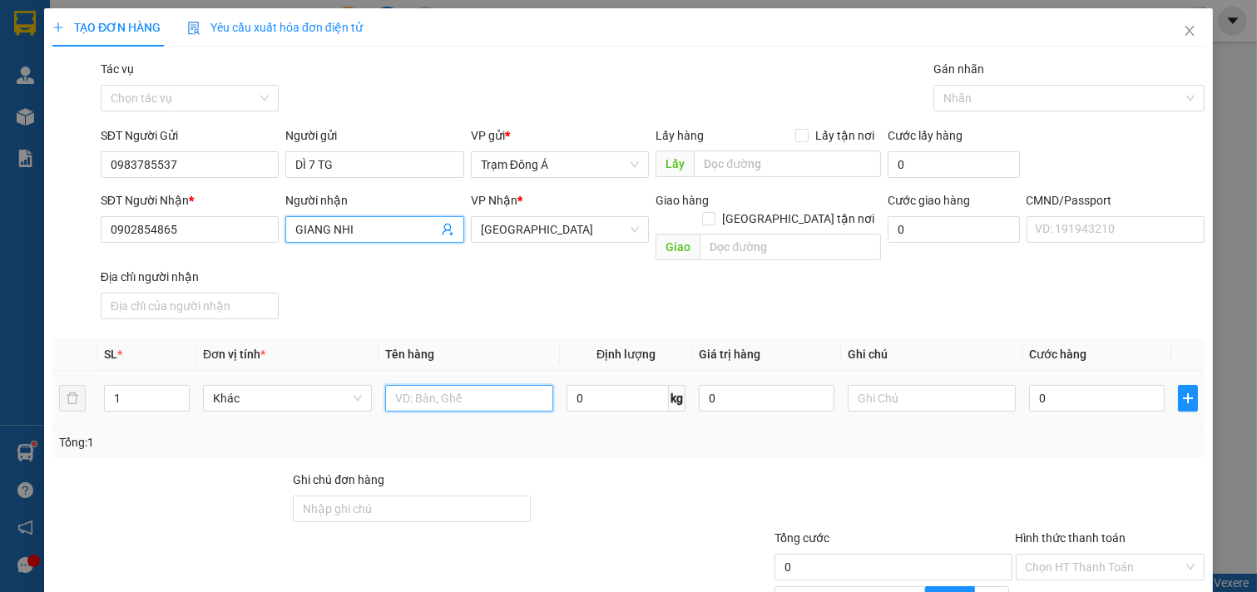
click at [456, 385] on input "text" at bounding box center [469, 398] width 169 height 27
type input "1T 12KG NP"
click at [995, 394] on div at bounding box center [932, 398] width 169 height 33
click at [996, 396] on div at bounding box center [932, 398] width 169 height 33
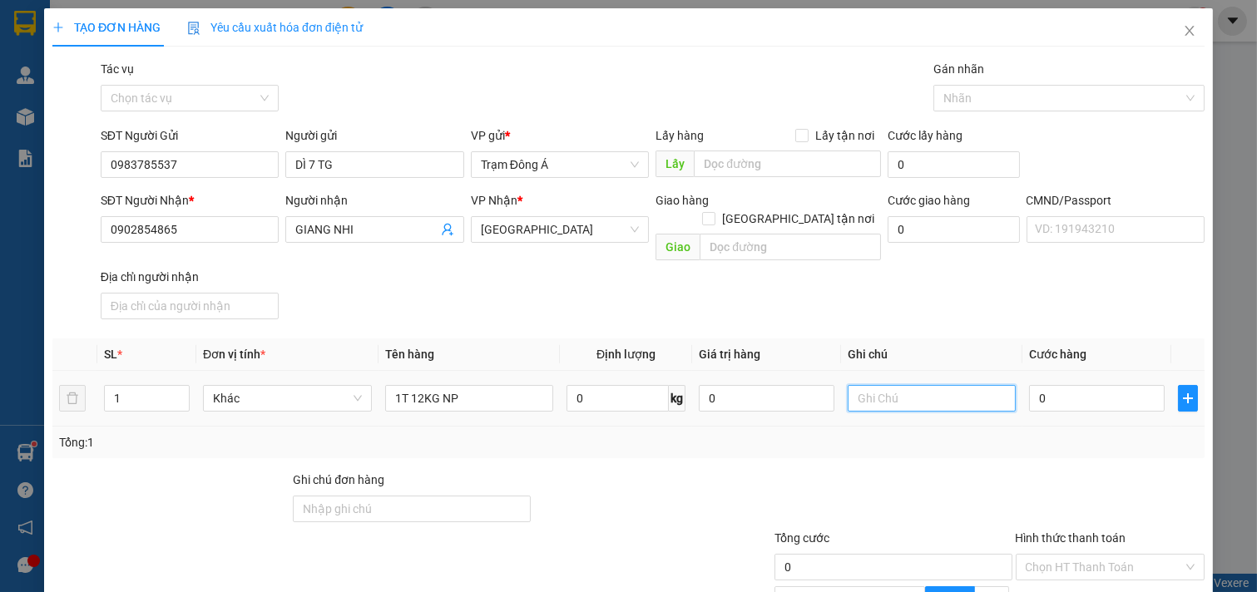
click at [922, 385] on input "text" at bounding box center [932, 398] width 169 height 27
type input "HUONG"
type input "3"
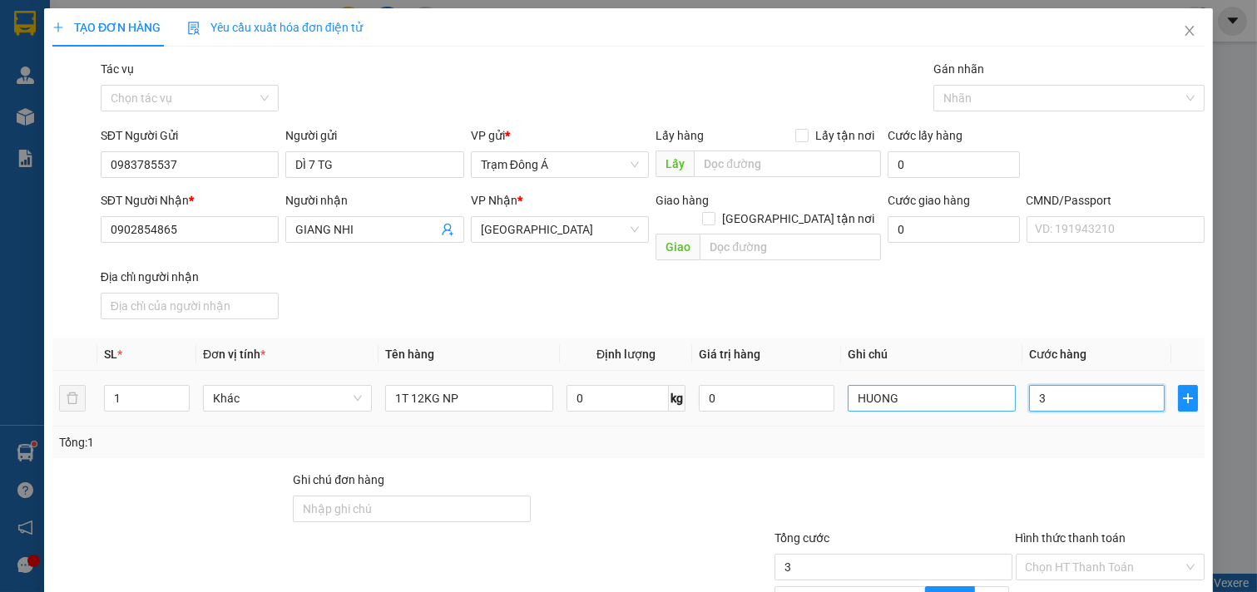
type input "30"
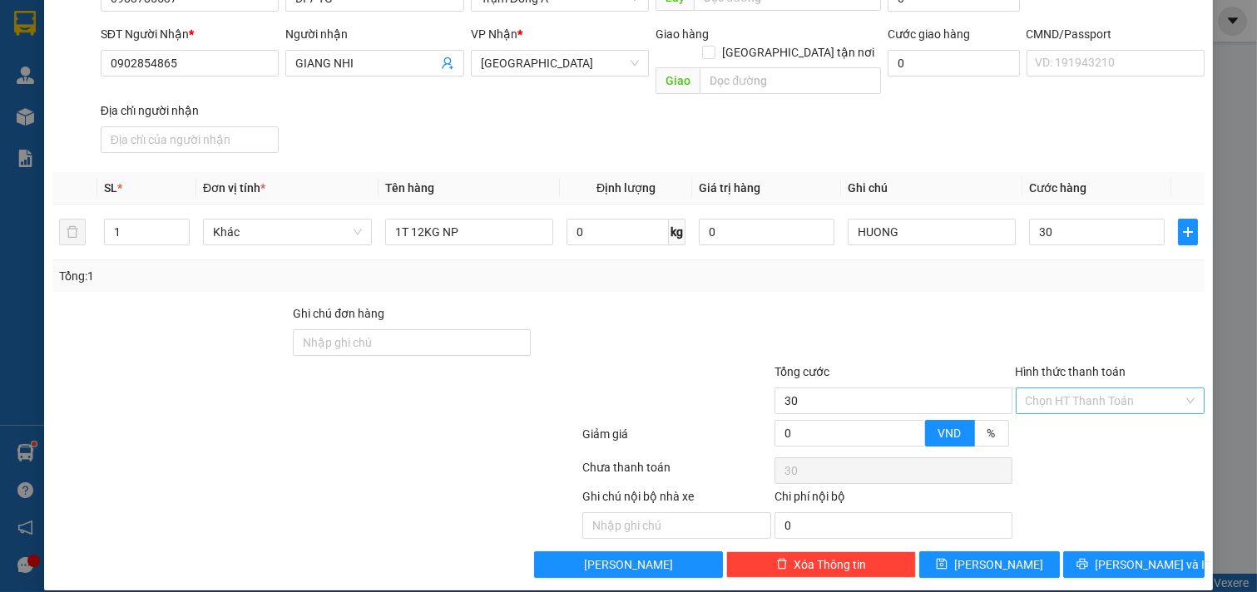
click at [1097, 389] on input "Hình thức thanh toán" at bounding box center [1105, 401] width 158 height 25
type input "30.000"
drag, startPoint x: 1062, startPoint y: 416, endPoint x: 1127, endPoint y: 469, distance: 83.3
click at [1070, 416] on div "Tại văn phòng" at bounding box center [1098, 416] width 167 height 18
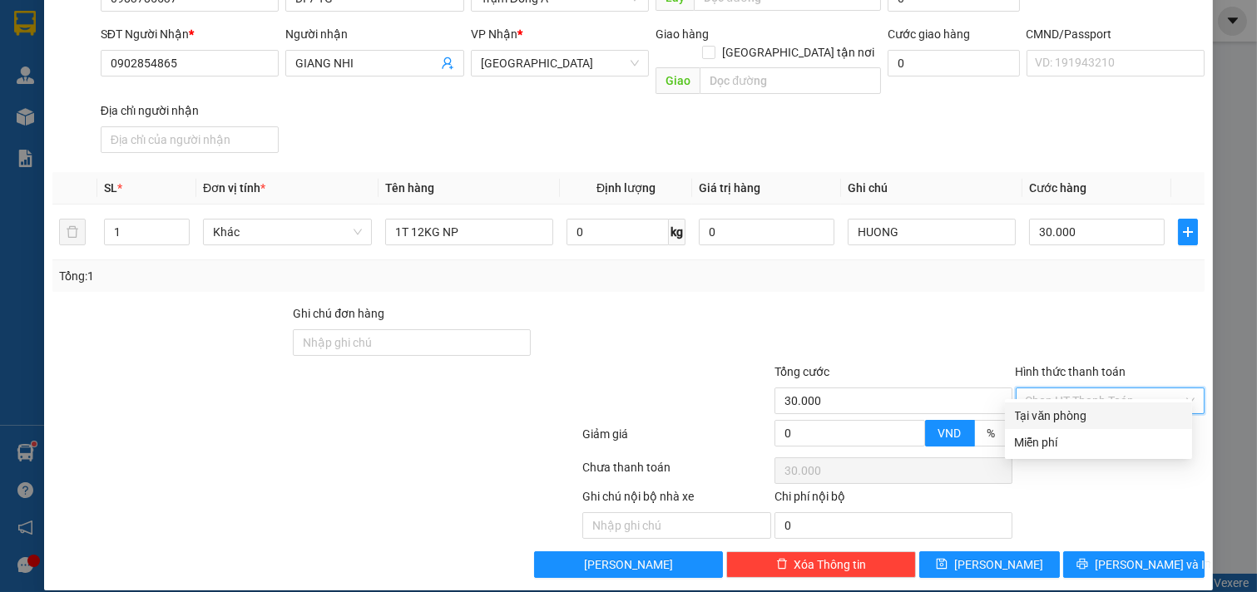
type input "0"
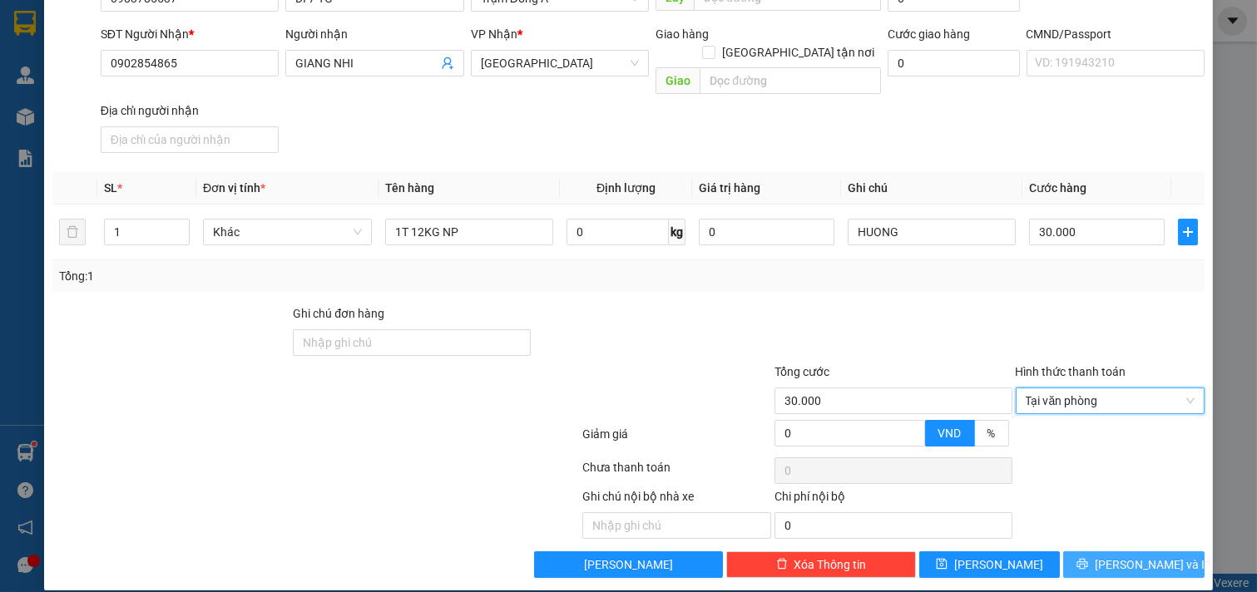
click at [1146, 556] on span "[PERSON_NAME] và In" at bounding box center [1153, 565] width 116 height 18
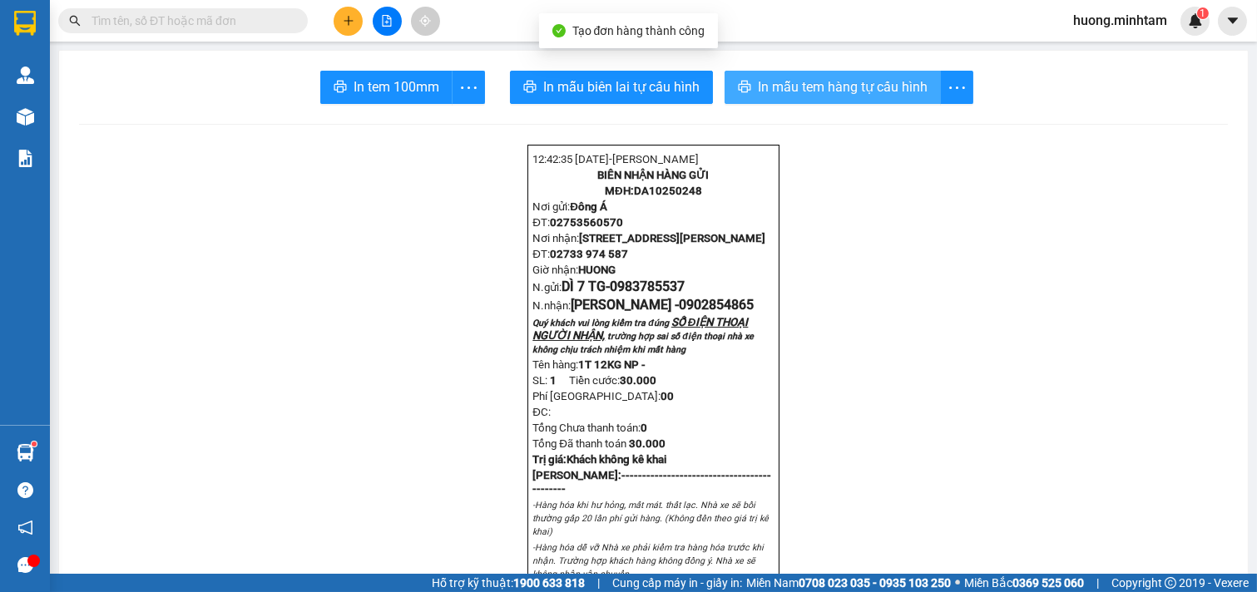
click at [821, 92] on span "In mẫu tem hàng tự cấu hình" at bounding box center [843, 87] width 170 height 21
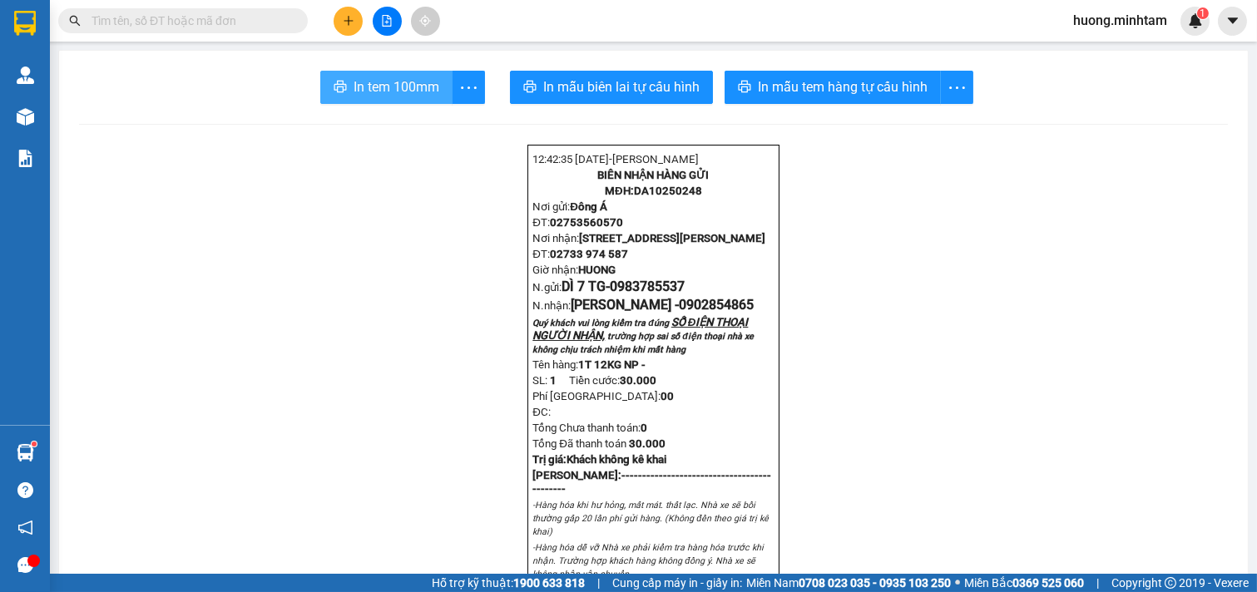
click at [374, 93] on span "In tem 100mm" at bounding box center [397, 87] width 86 height 21
